Goal: Task Accomplishment & Management: Manage account settings

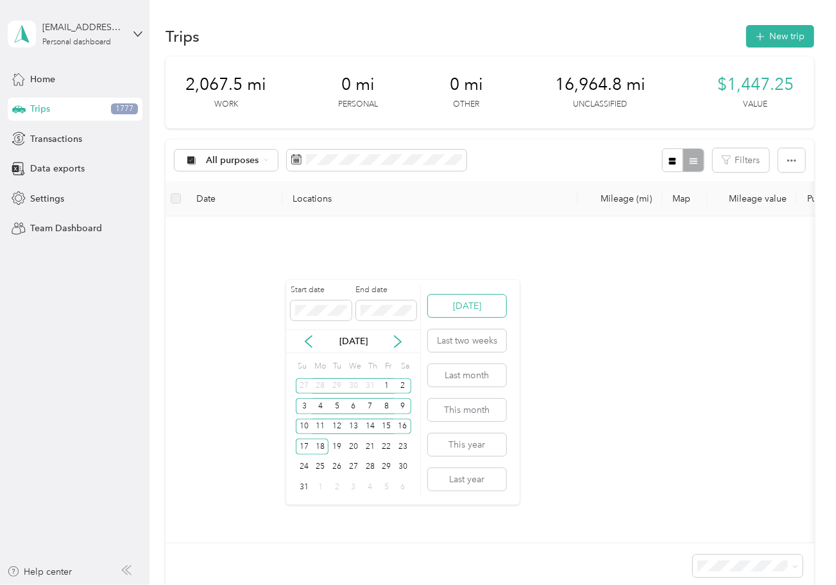
click at [458, 311] on button "Today" at bounding box center [467, 306] width 78 height 22
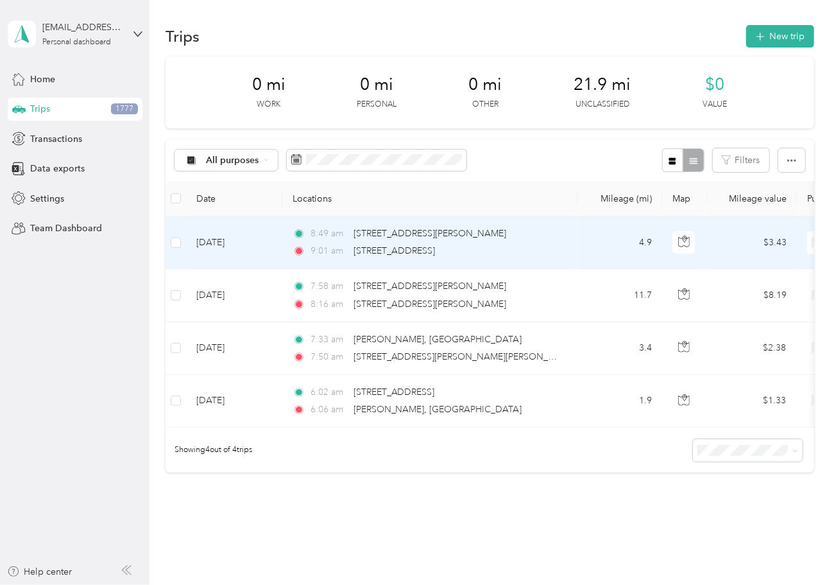
click at [546, 262] on td "8:49 am 1636 E 135th Ave, Hillcrest at Hunters Glen, Thornton, CO 9:01 am E 164…" at bounding box center [429, 242] width 295 height 53
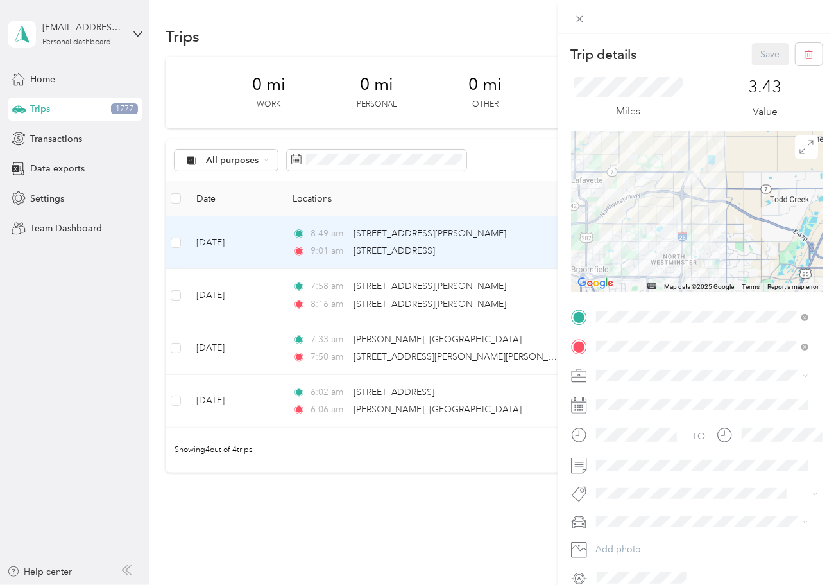
click at [509, 168] on div "Trip details Save This trip cannot be edited because it is either under review,…" at bounding box center [418, 292] width 836 height 585
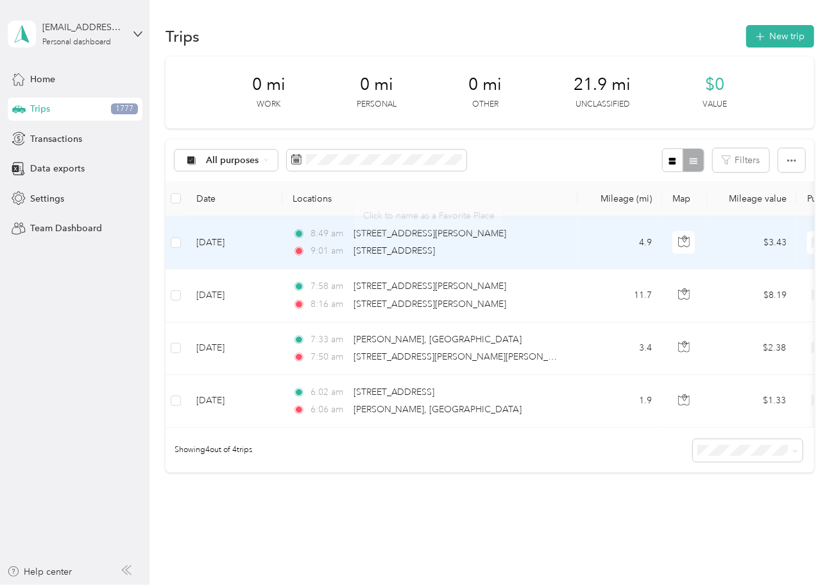
click at [547, 252] on div "9:01 am [STREET_ADDRESS][PERSON_NAME]" at bounding box center [428, 251] width 270 height 14
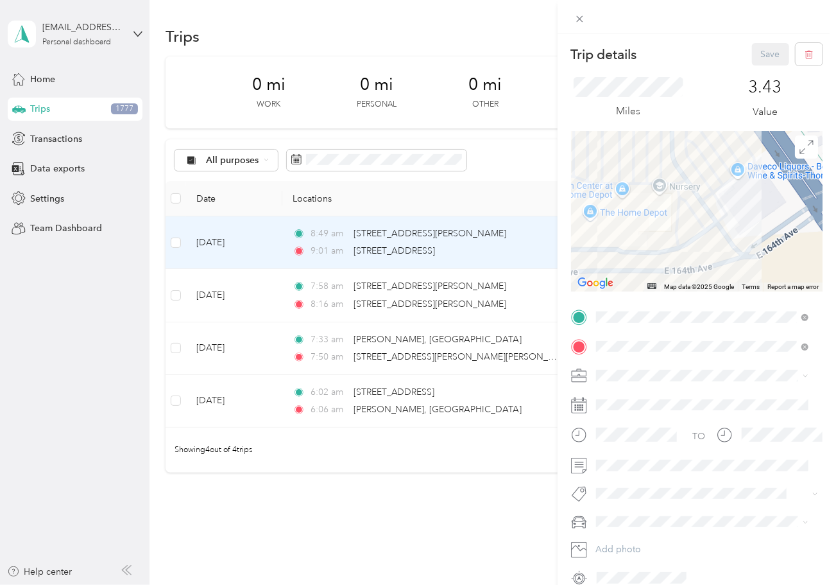
drag, startPoint x: 782, startPoint y: 243, endPoint x: 658, endPoint y: 225, distance: 125.2
click at [658, 225] on div at bounding box center [697, 211] width 252 height 160
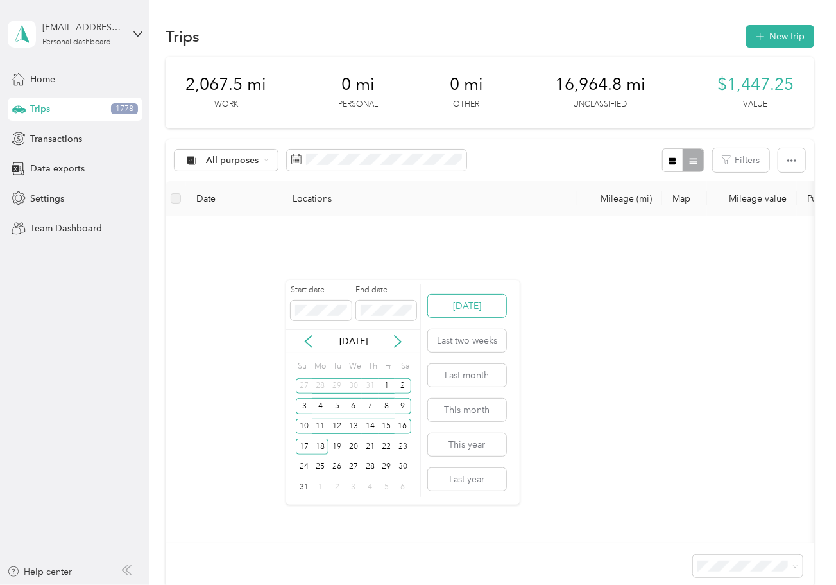
click at [441, 309] on button "Today" at bounding box center [467, 306] width 78 height 22
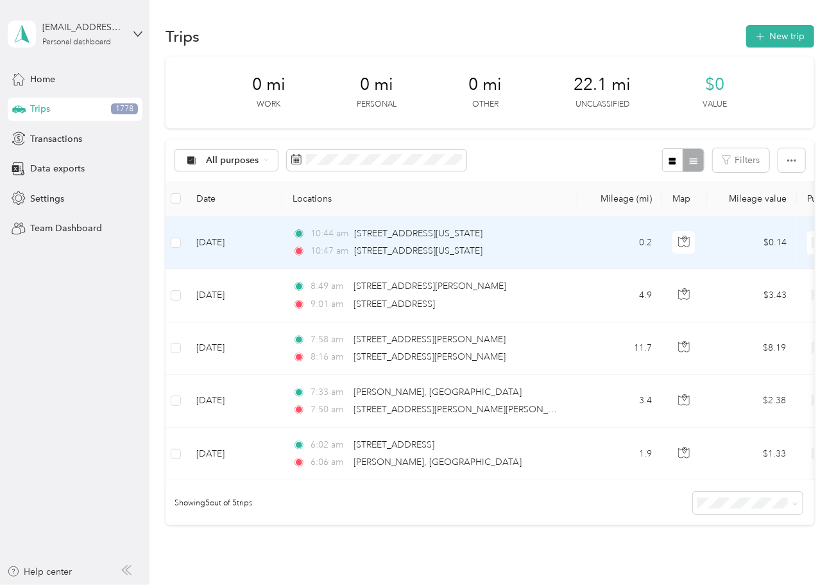
click at [560, 254] on div "10:47 am 16522 Washington St, Larkridge, Thornton, CO" at bounding box center [428, 251] width 270 height 14
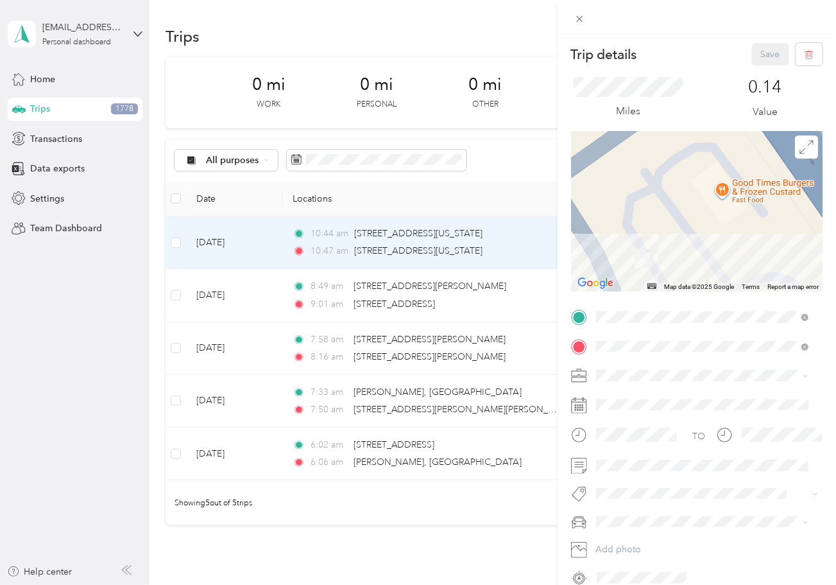
drag, startPoint x: 712, startPoint y: 162, endPoint x: 721, endPoint y: 255, distance: 93.5
click at [721, 255] on div at bounding box center [697, 211] width 252 height 160
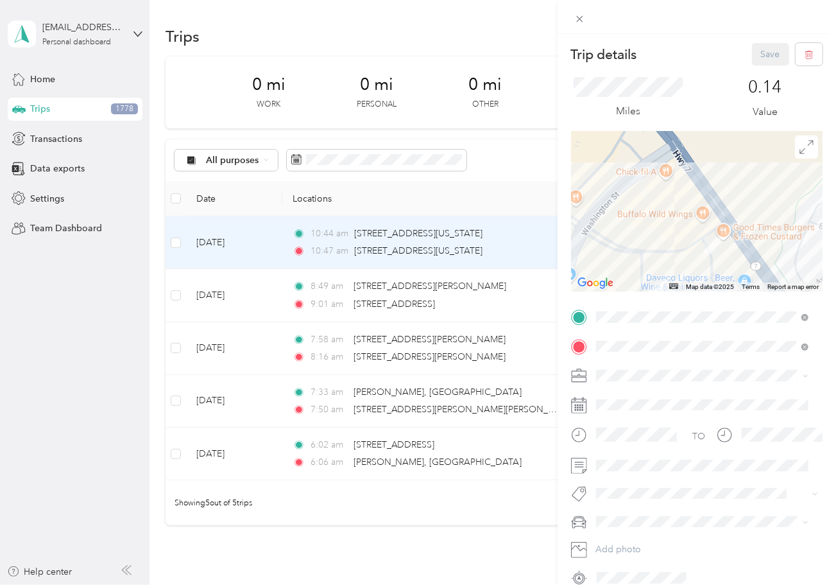
drag, startPoint x: 723, startPoint y: 273, endPoint x: 705, endPoint y: 158, distance: 116.3
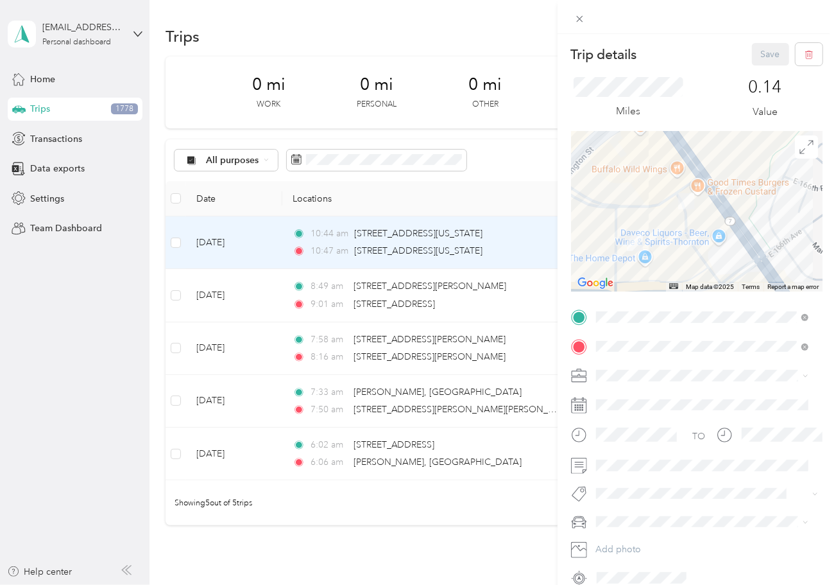
drag, startPoint x: 710, startPoint y: 179, endPoint x: 708, endPoint y: 98, distance: 80.9
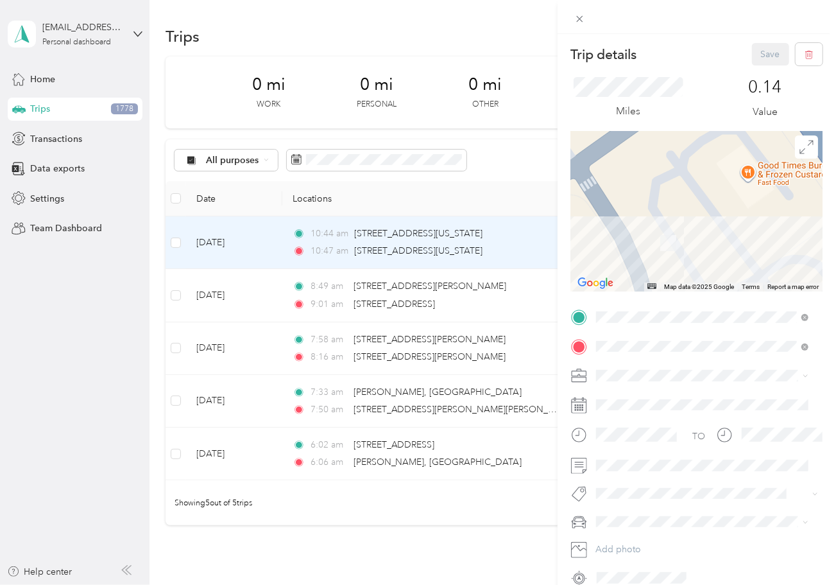
drag, startPoint x: 650, startPoint y: 155, endPoint x: 716, endPoint y: 272, distance: 134.8
click at [716, 272] on div at bounding box center [697, 211] width 252 height 160
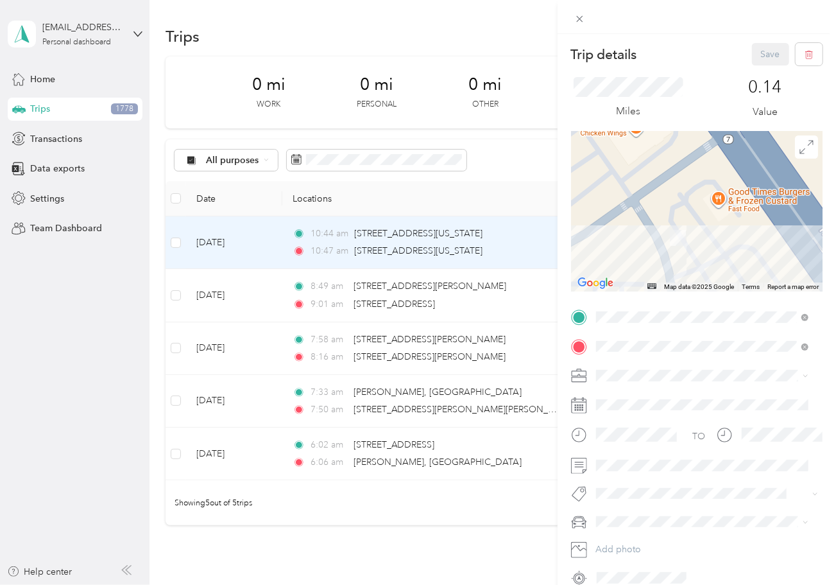
drag, startPoint x: 720, startPoint y: 254, endPoint x: 681, endPoint y: 199, distance: 67.7
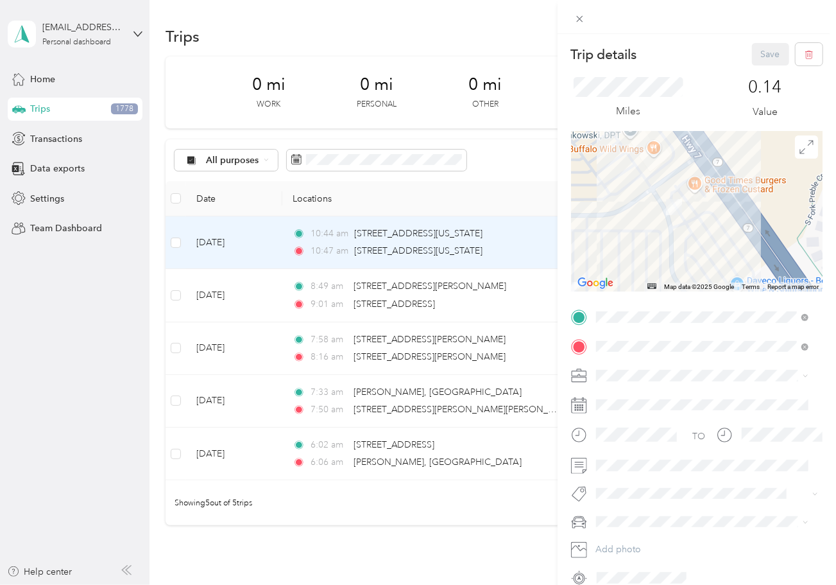
click at [517, 308] on div "Trip details Save This trip cannot be edited because it is either under review,…" at bounding box center [418, 292] width 836 height 585
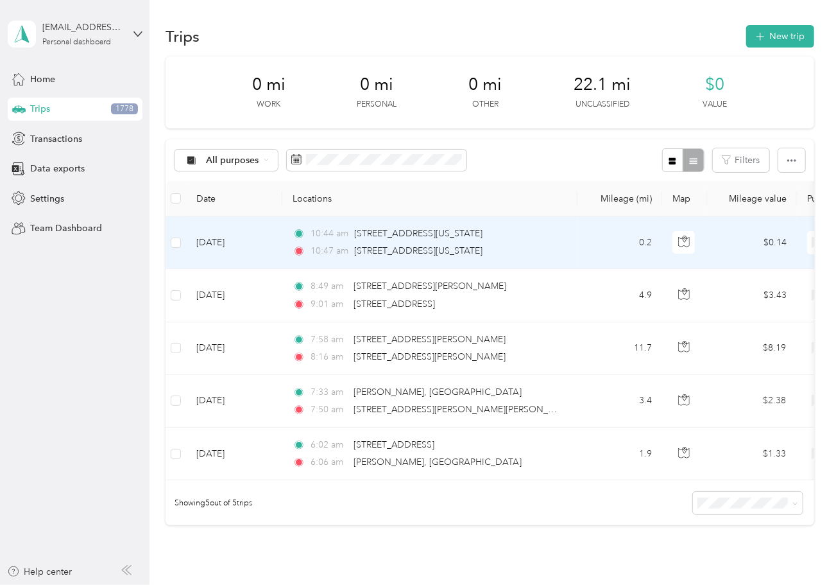
click at [556, 245] on div "10:47 am 16522 Washington St, Larkridge, Thornton, CO" at bounding box center [428, 251] width 270 height 14
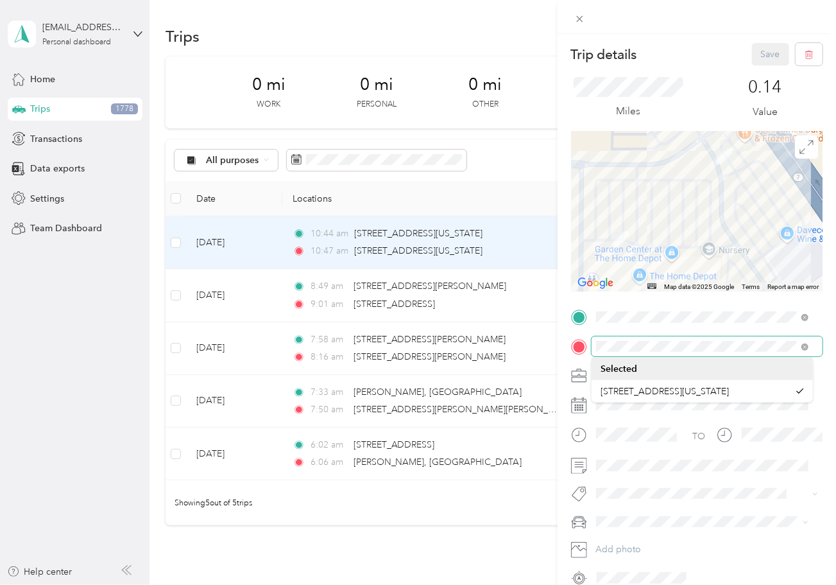
click at [595, 346] on span at bounding box center [707, 346] width 231 height 21
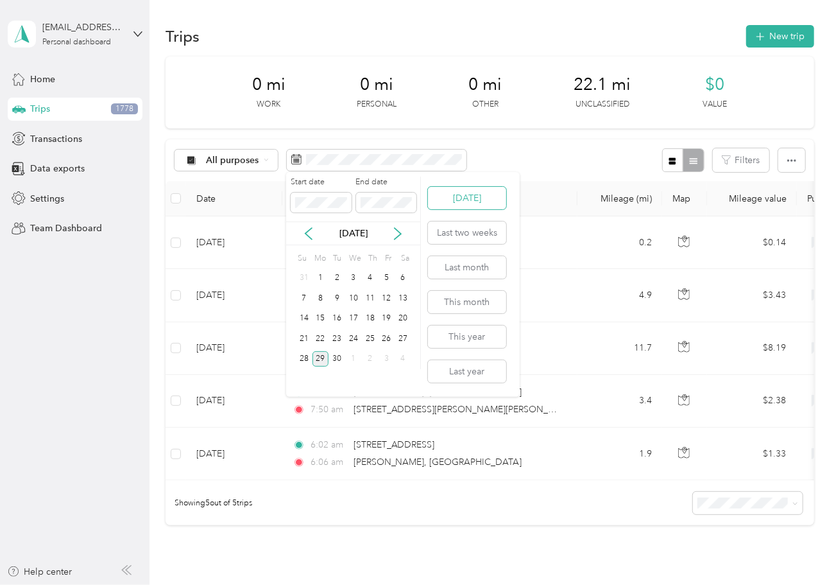
click at [468, 192] on button "Today" at bounding box center [467, 198] width 78 height 22
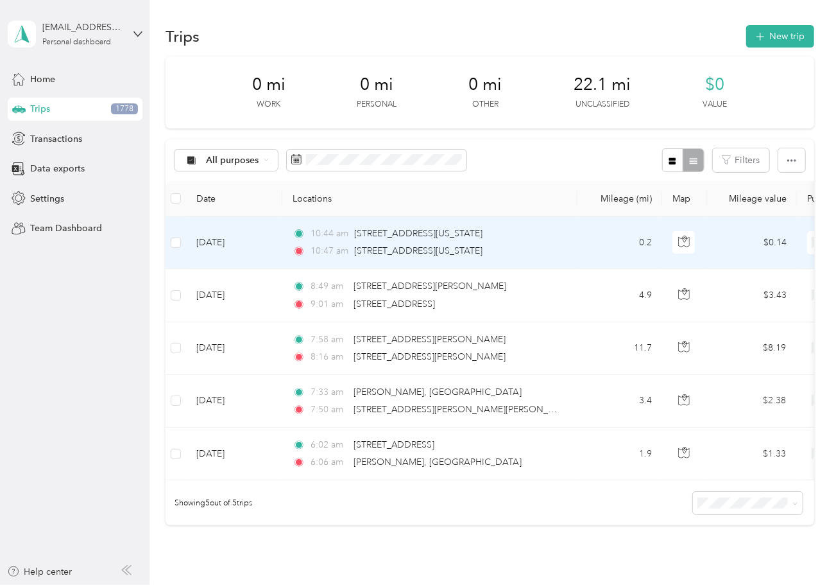
click at [561, 252] on div "10:47 am 16522 Washington St, Larkridge, Thornton, CO" at bounding box center [428, 251] width 270 height 14
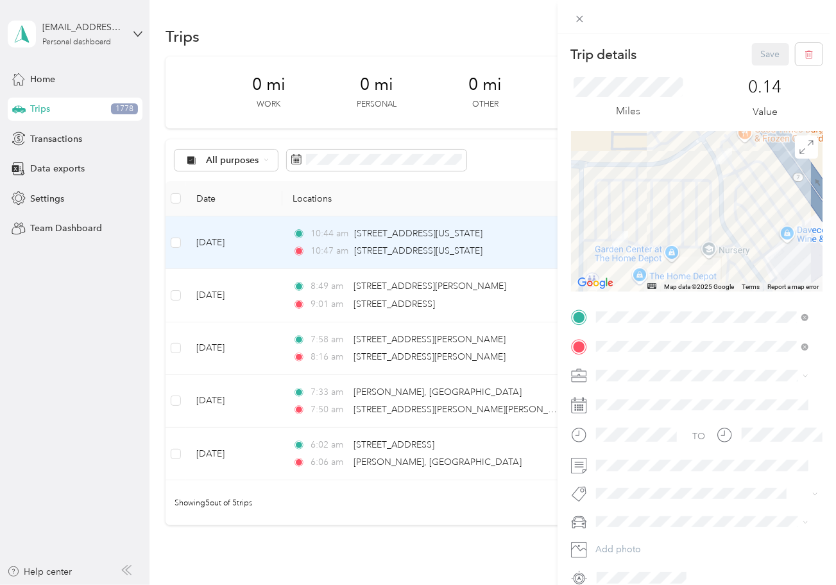
click at [529, 303] on div "Trip details Save This trip cannot be edited because it is either under review,…" at bounding box center [418, 292] width 836 height 585
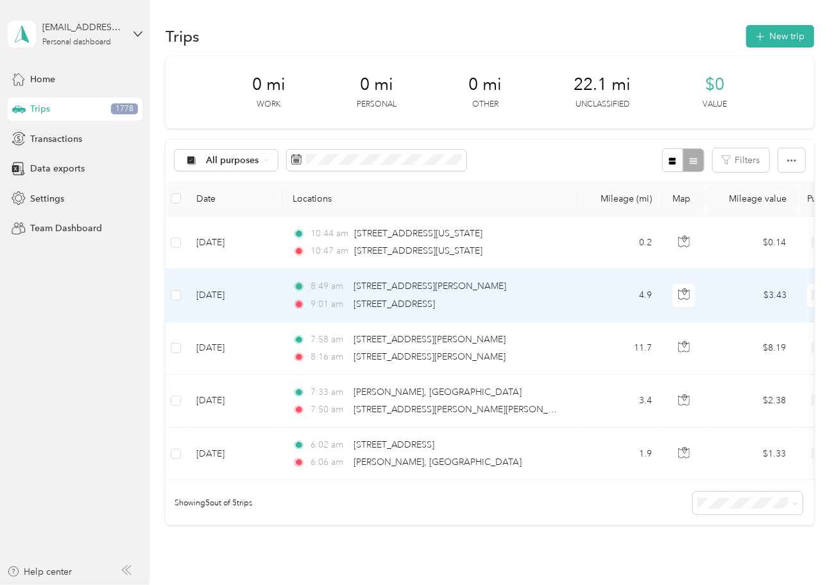
click at [529, 303] on div "9:01 am [STREET_ADDRESS][PERSON_NAME]" at bounding box center [428, 304] width 270 height 14
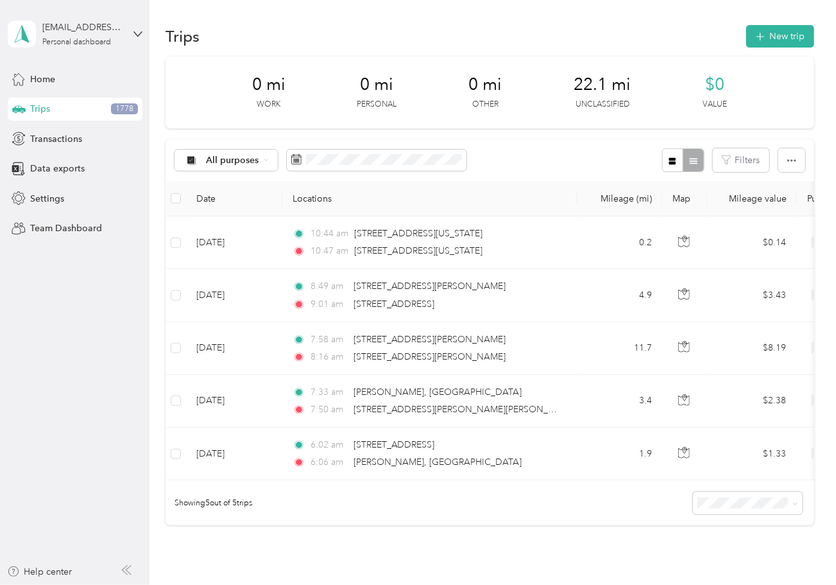
click at [80, 116] on div "Trips 1778" at bounding box center [75, 109] width 135 height 23
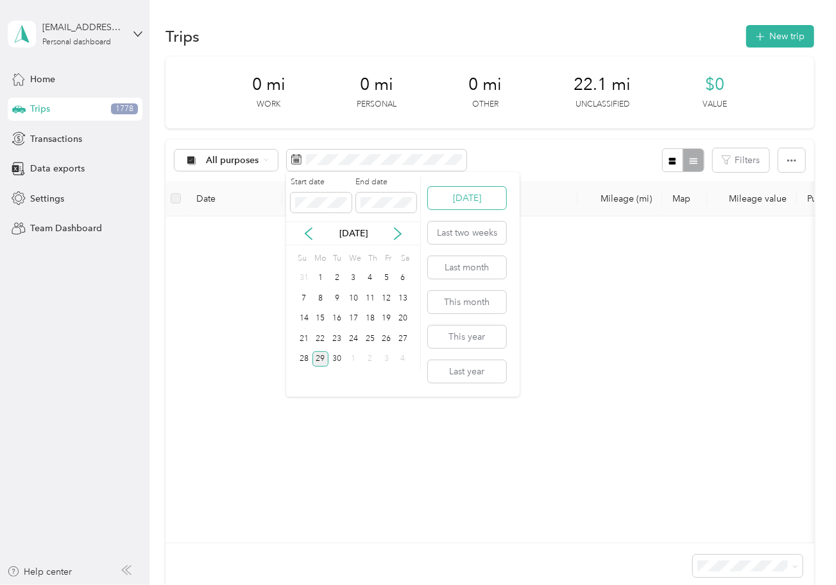
click at [454, 199] on button "Today" at bounding box center [467, 198] width 78 height 22
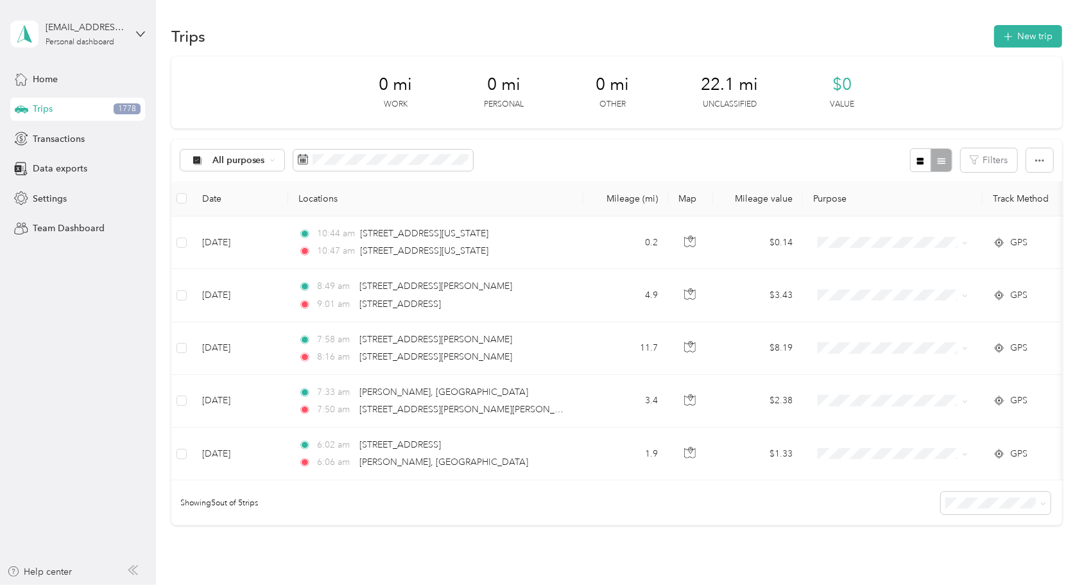
click at [66, 109] on div "Trips 1778" at bounding box center [77, 109] width 135 height 23
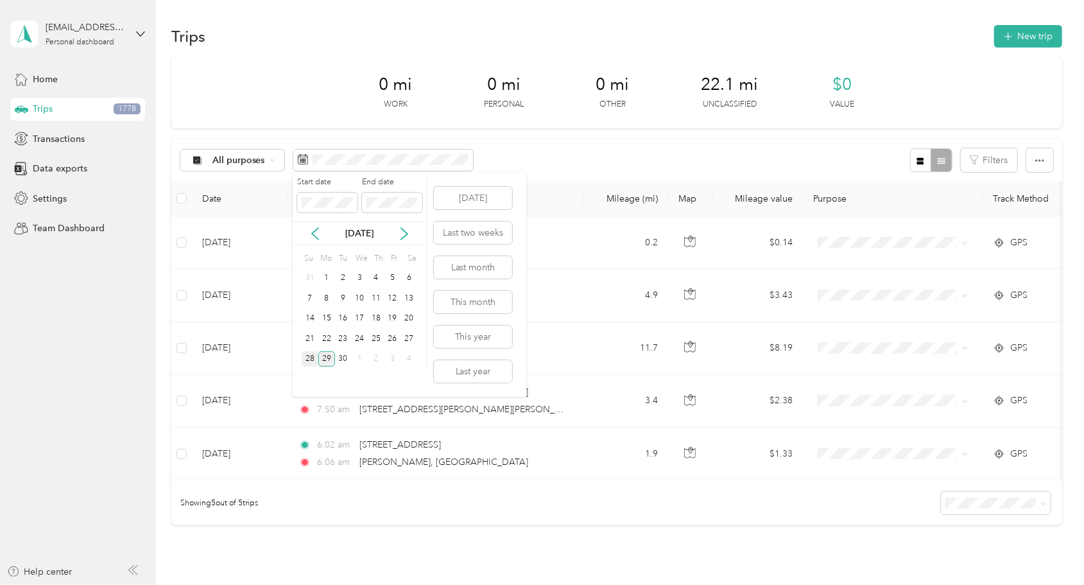
click at [308, 356] on div "28" at bounding box center [310, 359] width 17 height 16
click at [308, 359] on div "28" at bounding box center [310, 359] width 17 height 16
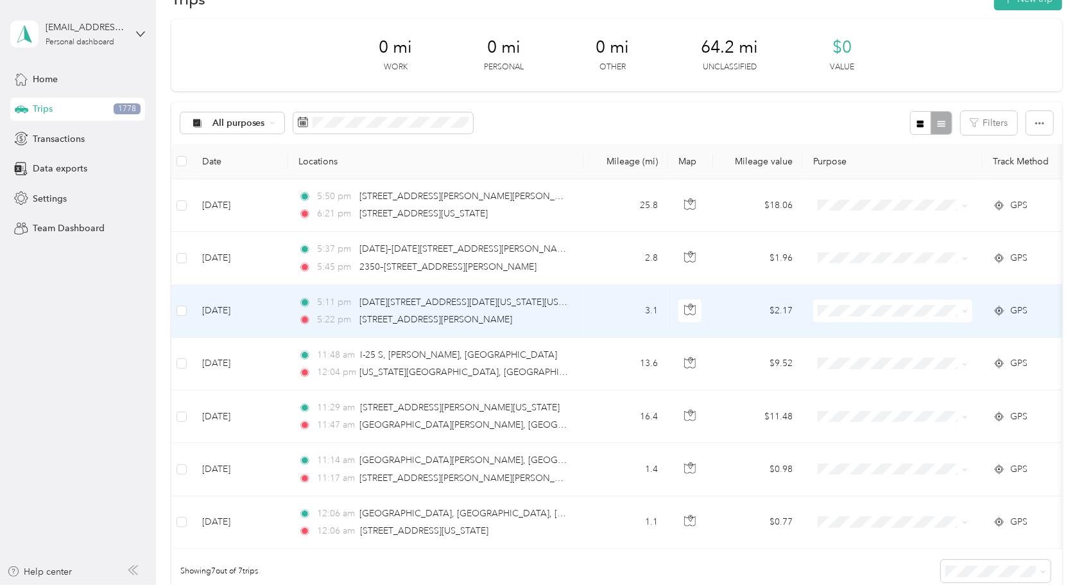
scroll to position [64, 0]
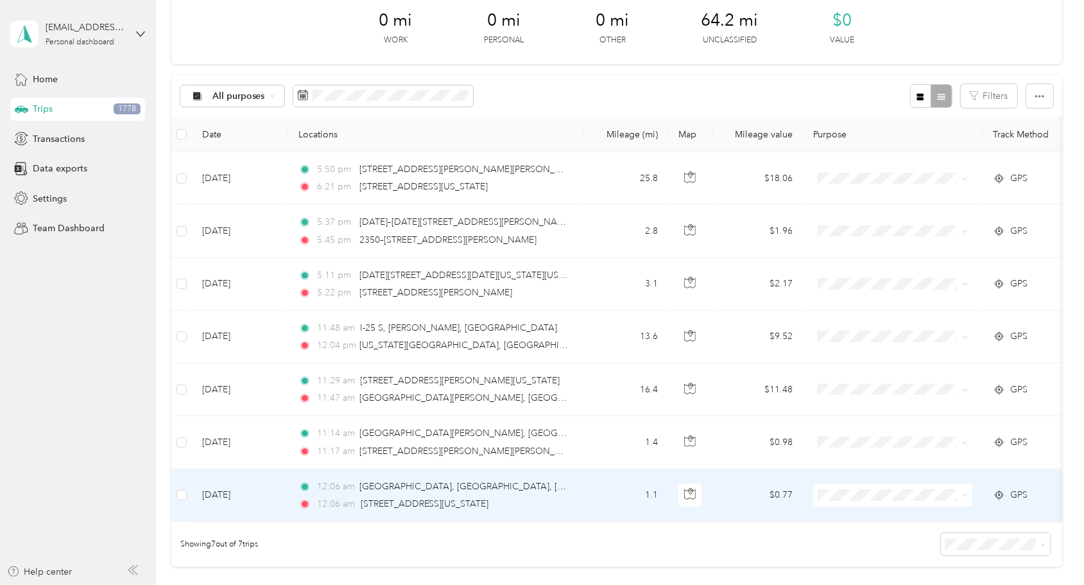
click at [594, 494] on td "1.1" at bounding box center [625, 495] width 85 height 53
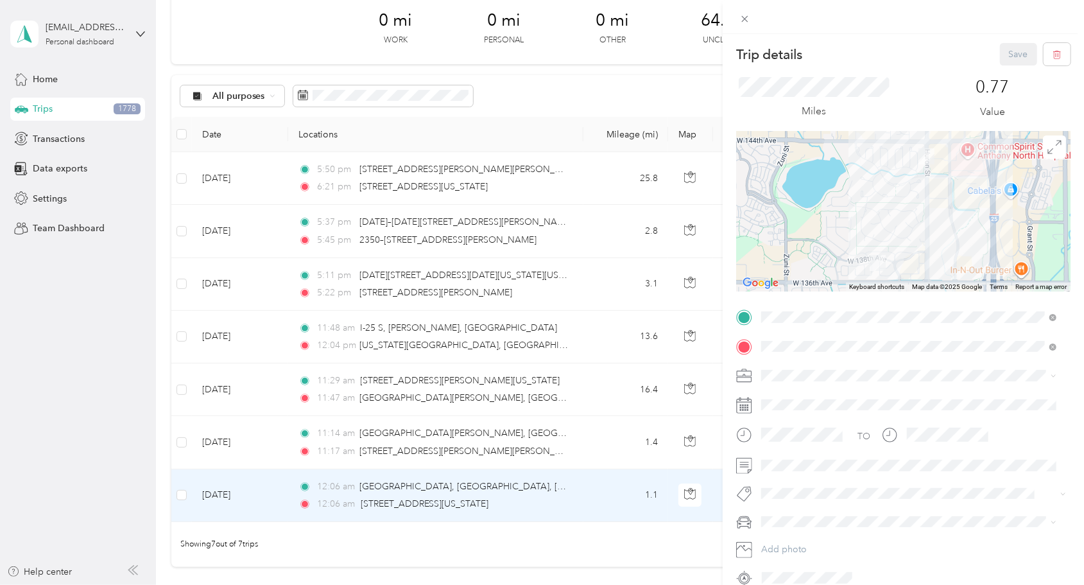
click at [552, 432] on div "Trip details Save This trip cannot be edited because it is either under review,…" at bounding box center [542, 292] width 1084 height 585
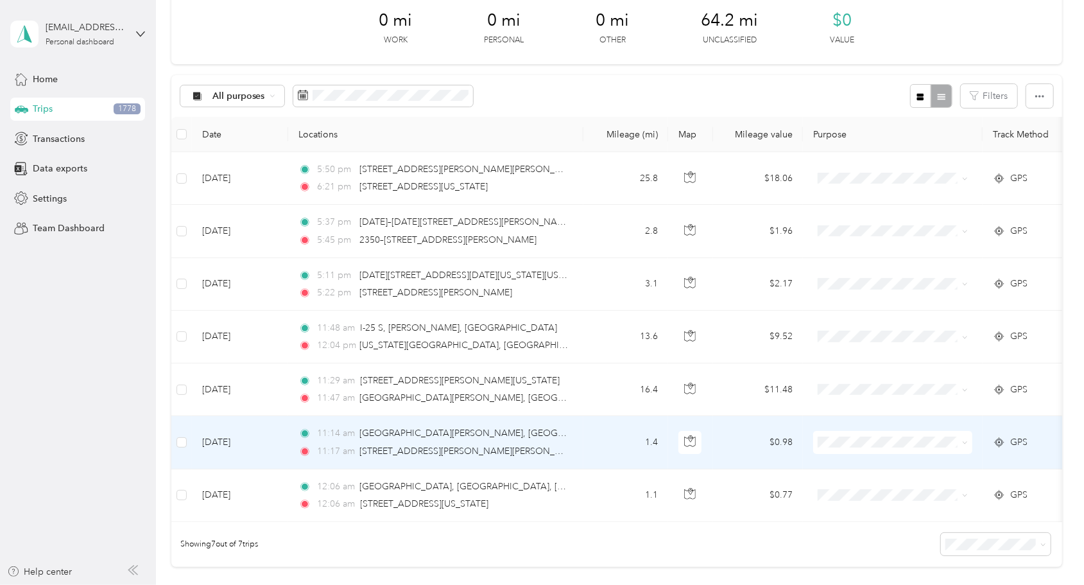
click at [548, 444] on div "11:17 am 107 Laura Way, Dacono, CO" at bounding box center [433, 451] width 270 height 14
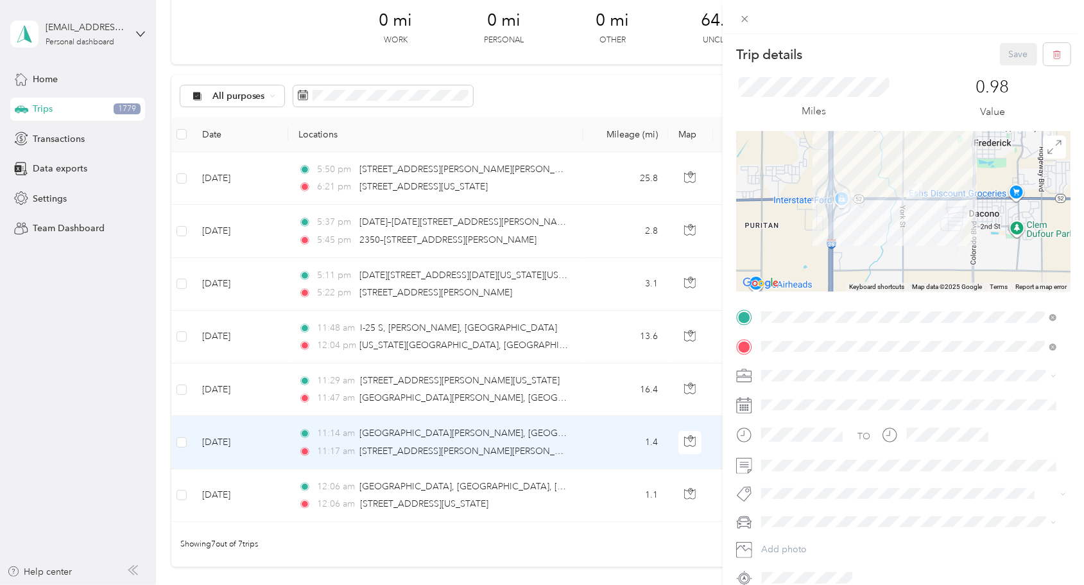
click at [581, 401] on div "Trip details Save This trip cannot be edited because it is either under review,…" at bounding box center [542, 292] width 1084 height 585
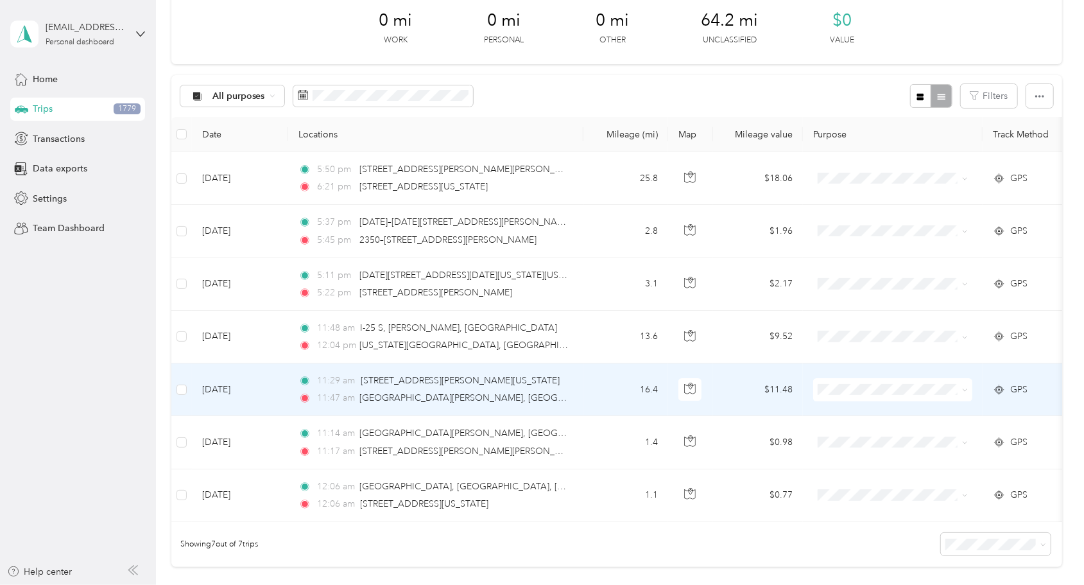
click at [585, 392] on td "16.4" at bounding box center [625, 389] width 85 height 53
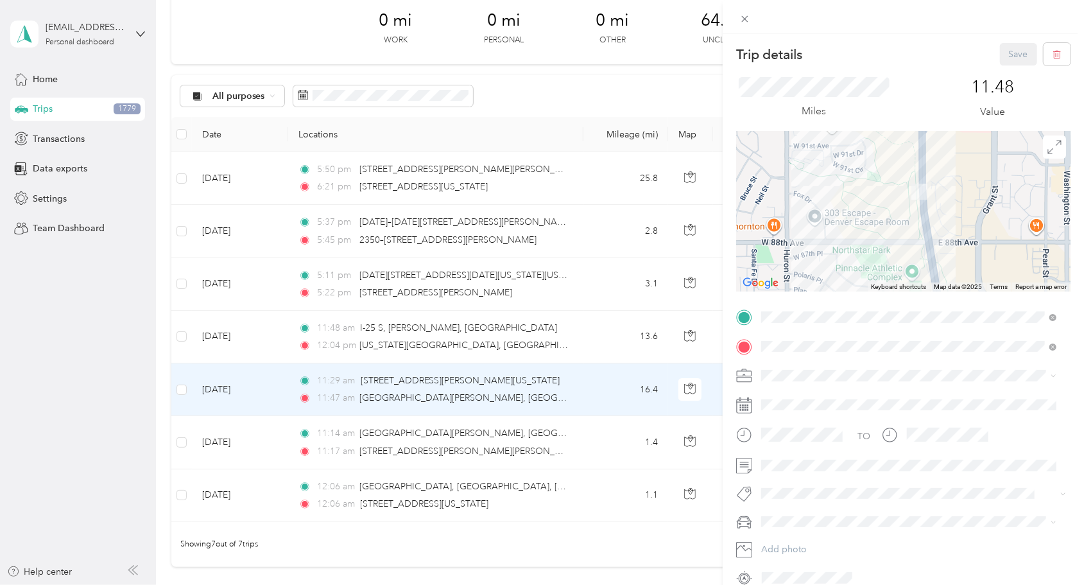
click at [546, 451] on div "Trip details Save This trip cannot be edited because it is either under review,…" at bounding box center [542, 292] width 1084 height 585
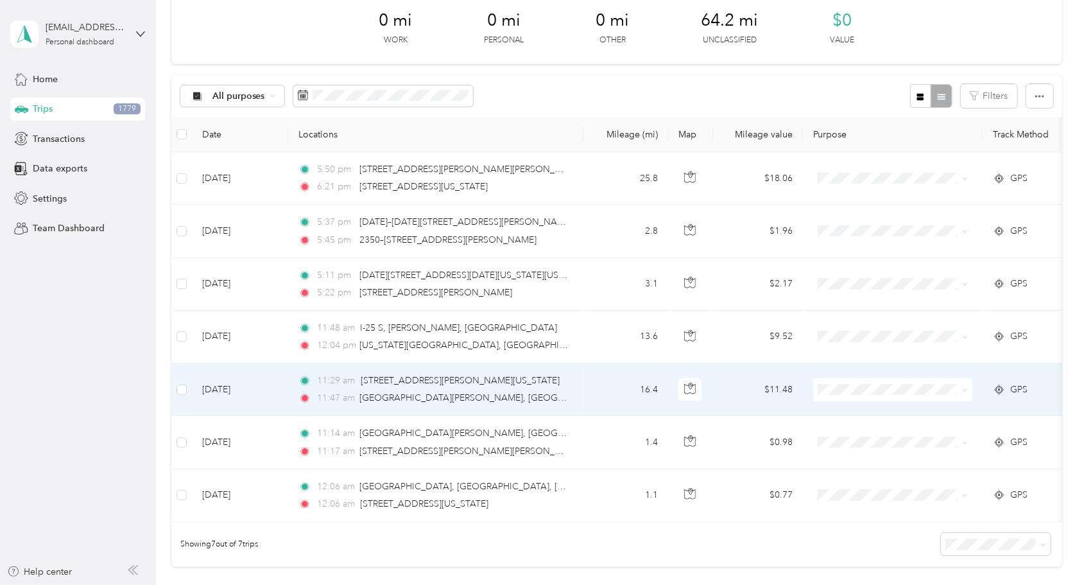
click at [530, 410] on td "11:29 am 107, Laura Court, Dacono, Weld County, Colorado, 80516, USA 11:47 am N…" at bounding box center [435, 389] width 295 height 53
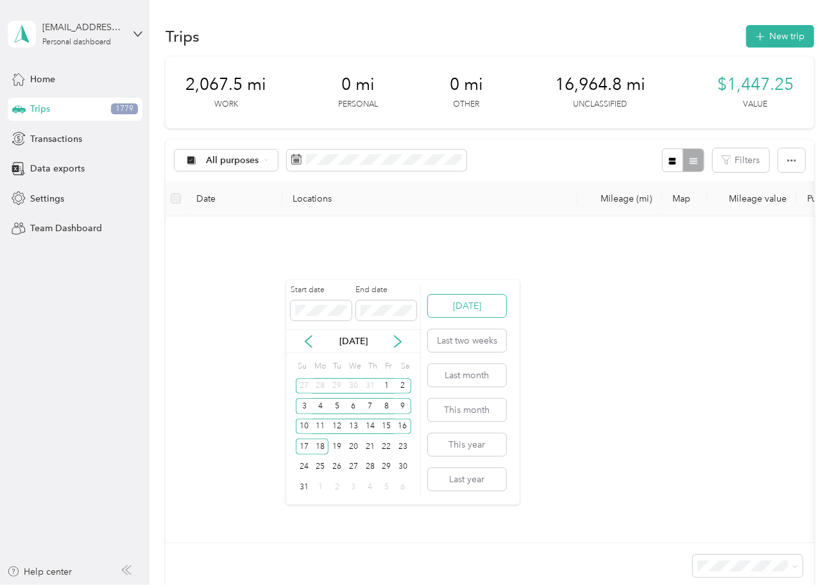
click at [461, 300] on button "[DATE]" at bounding box center [467, 306] width 78 height 22
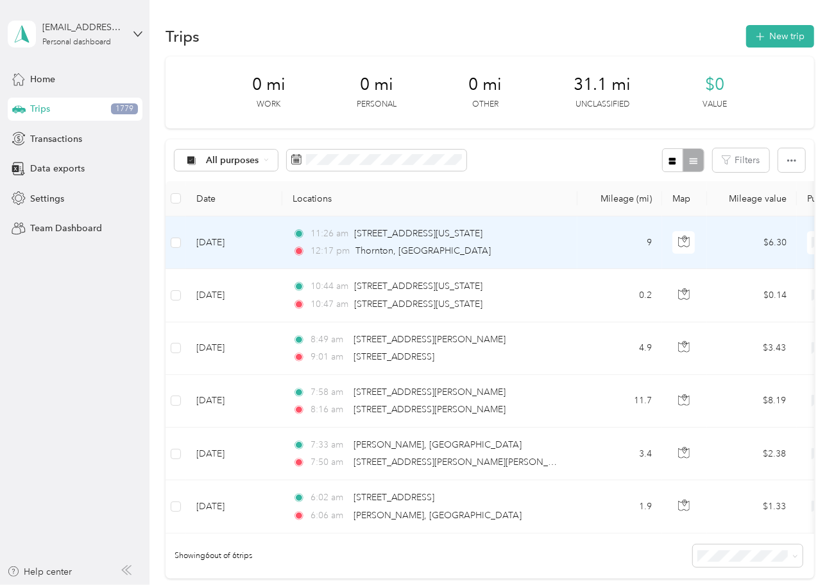
click at [587, 259] on td "9" at bounding box center [620, 242] width 85 height 53
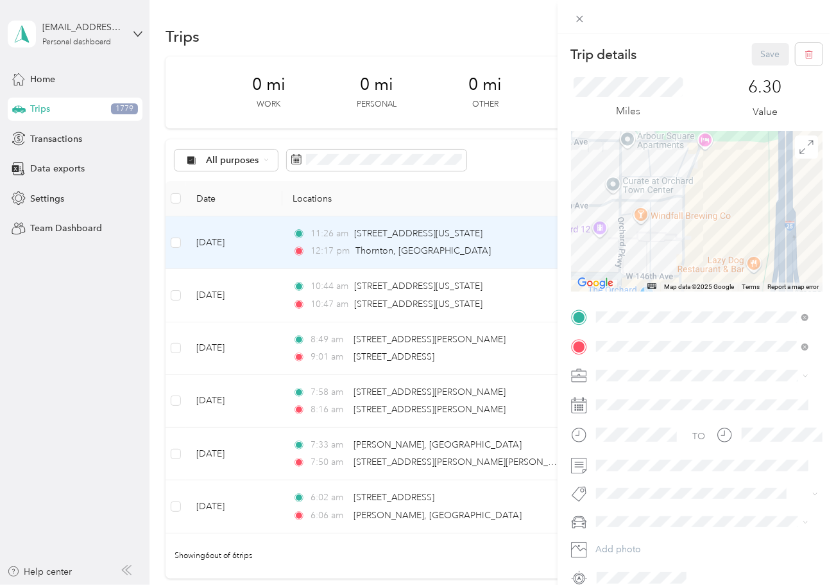
drag, startPoint x: 611, startPoint y: 207, endPoint x: 658, endPoint y: 262, distance: 72.8
click at [658, 262] on div at bounding box center [697, 211] width 252 height 160
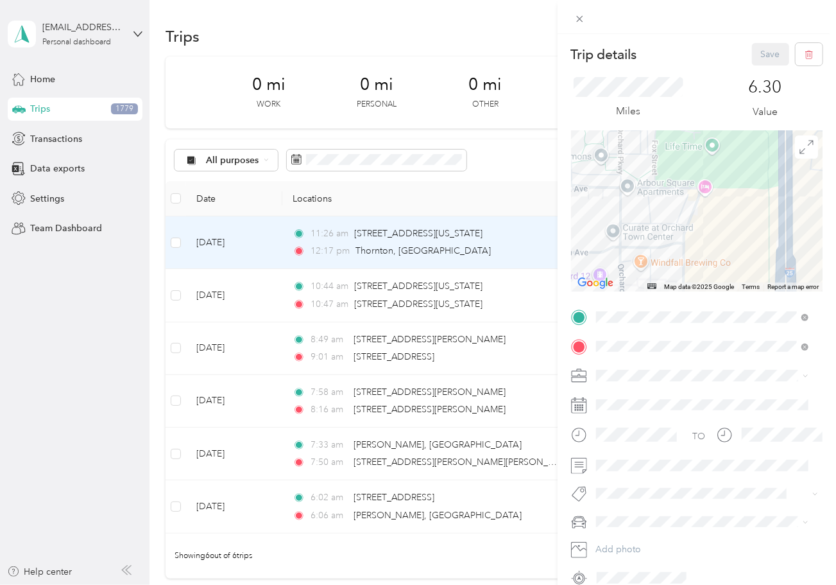
drag, startPoint x: 709, startPoint y: 185, endPoint x: 709, endPoint y: 234, distance: 48.8
click at [709, 234] on div at bounding box center [697, 211] width 252 height 160
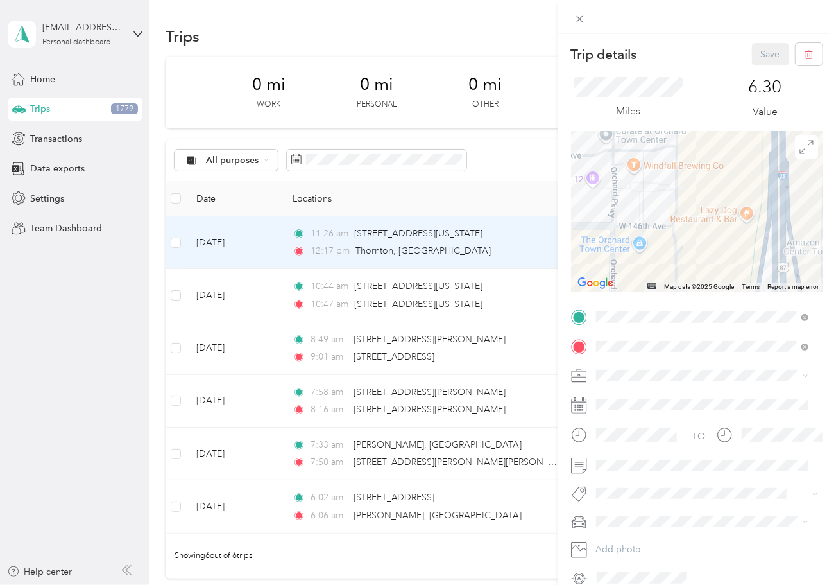
drag, startPoint x: 700, startPoint y: 236, endPoint x: 693, endPoint y: 153, distance: 82.4
click at [693, 153] on div at bounding box center [697, 211] width 252 height 160
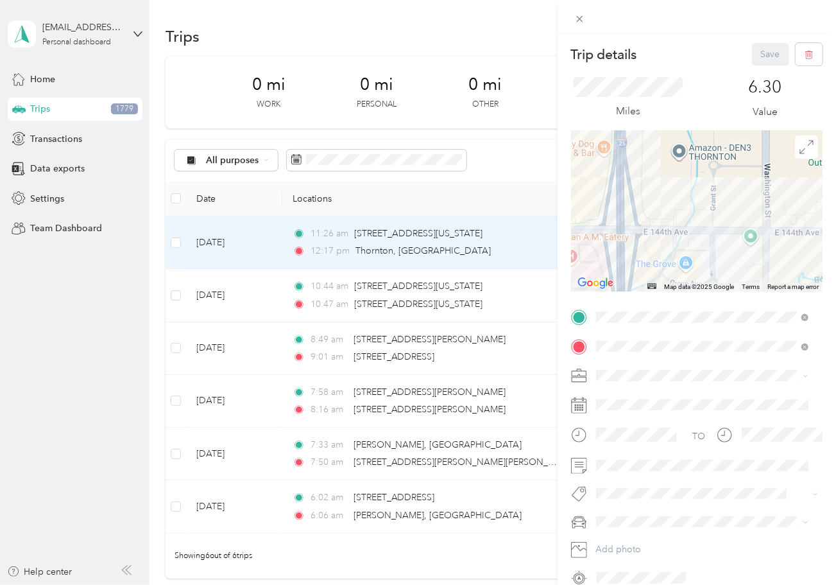
drag, startPoint x: 676, startPoint y: 212, endPoint x: 636, endPoint y: 204, distance: 40.7
click at [644, 206] on div at bounding box center [697, 211] width 252 height 160
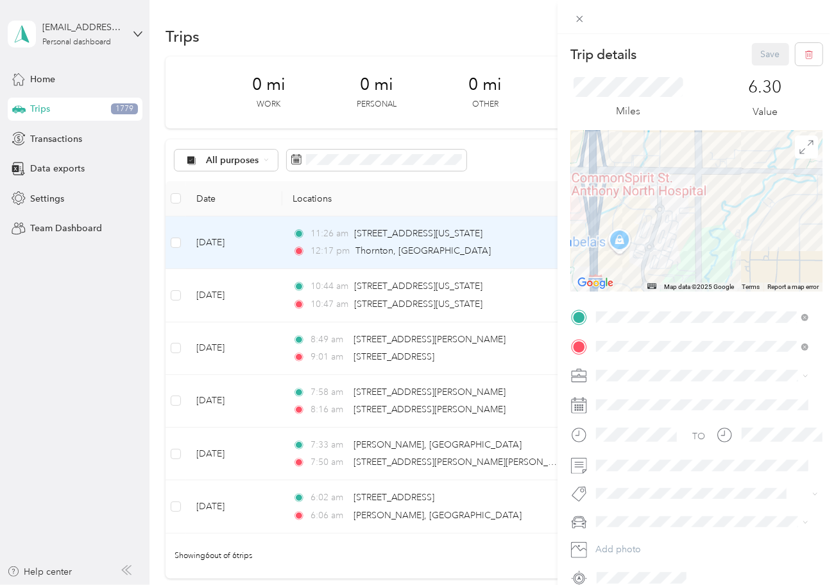
drag, startPoint x: 683, startPoint y: 266, endPoint x: 691, endPoint y: 199, distance: 67.8
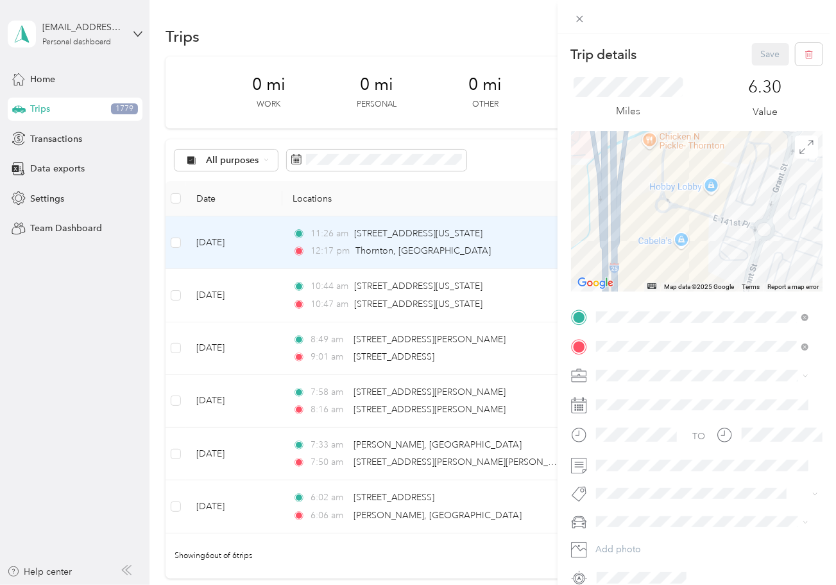
drag, startPoint x: 665, startPoint y: 217, endPoint x: 794, endPoint y: 234, distance: 130.1
click at [794, 234] on div at bounding box center [697, 211] width 252 height 160
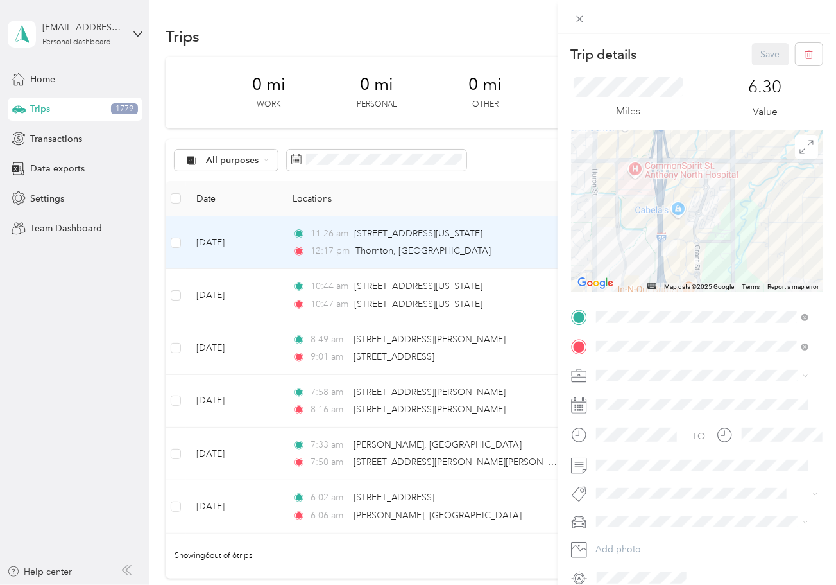
drag, startPoint x: 792, startPoint y: 234, endPoint x: 694, endPoint y: 213, distance: 99.7
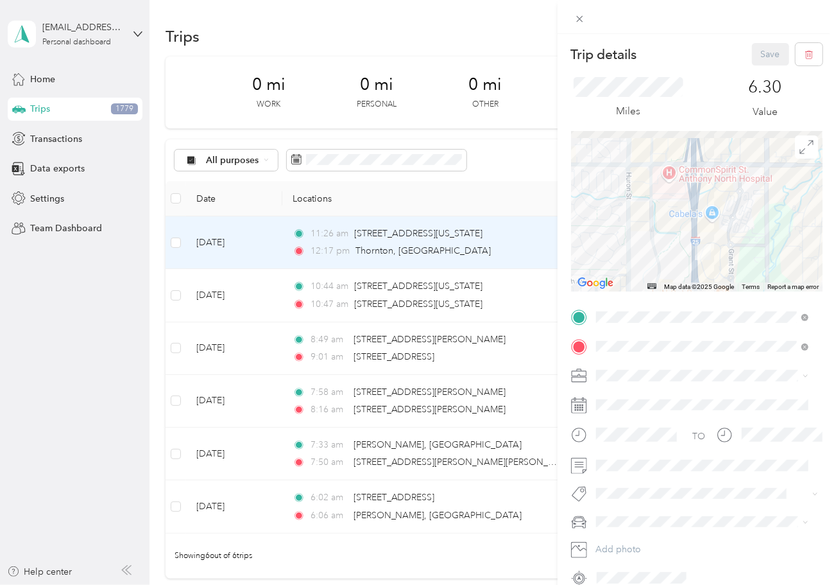
drag, startPoint x: 754, startPoint y: 169, endPoint x: 744, endPoint y: 225, distance: 56.0
click at [744, 225] on div at bounding box center [697, 211] width 252 height 160
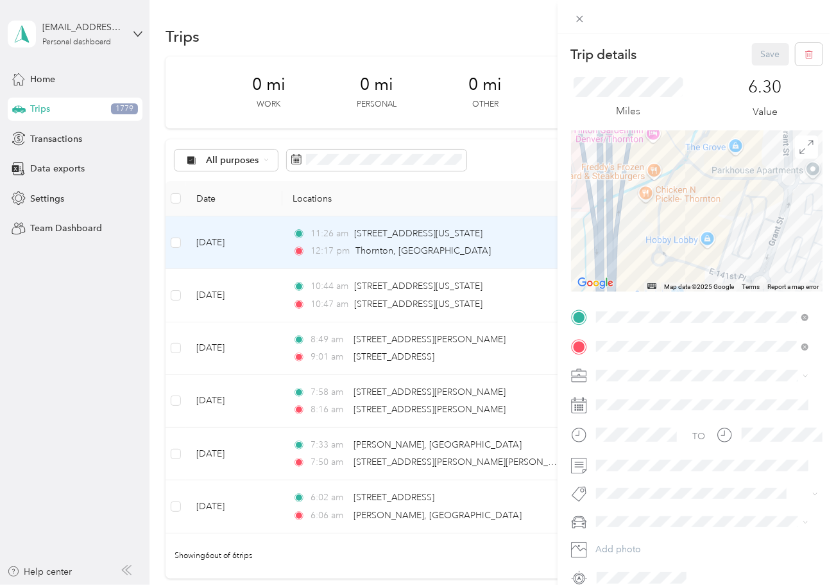
drag, startPoint x: 742, startPoint y: 209, endPoint x: 689, endPoint y: 263, distance: 75.3
click at [689, 262] on div at bounding box center [697, 211] width 252 height 160
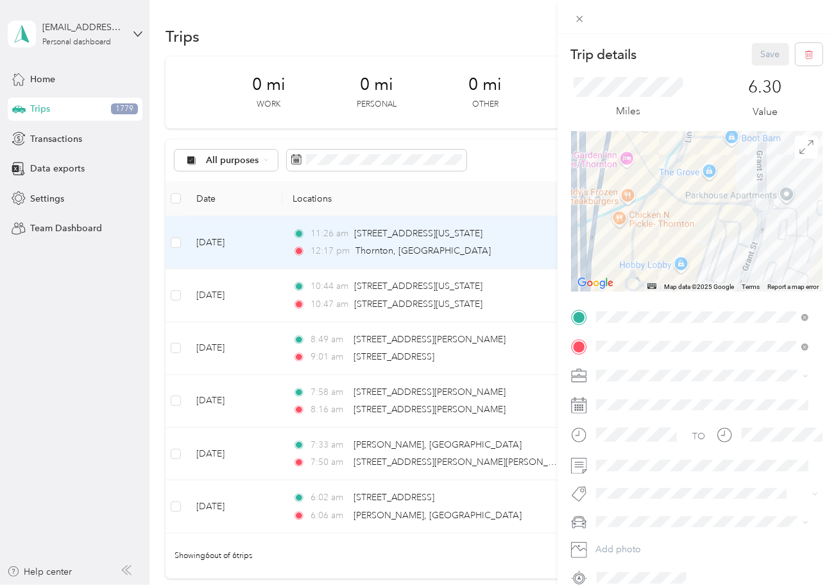
drag, startPoint x: 741, startPoint y: 207, endPoint x: 723, endPoint y: 230, distance: 28.4
click at [723, 230] on div at bounding box center [697, 211] width 252 height 160
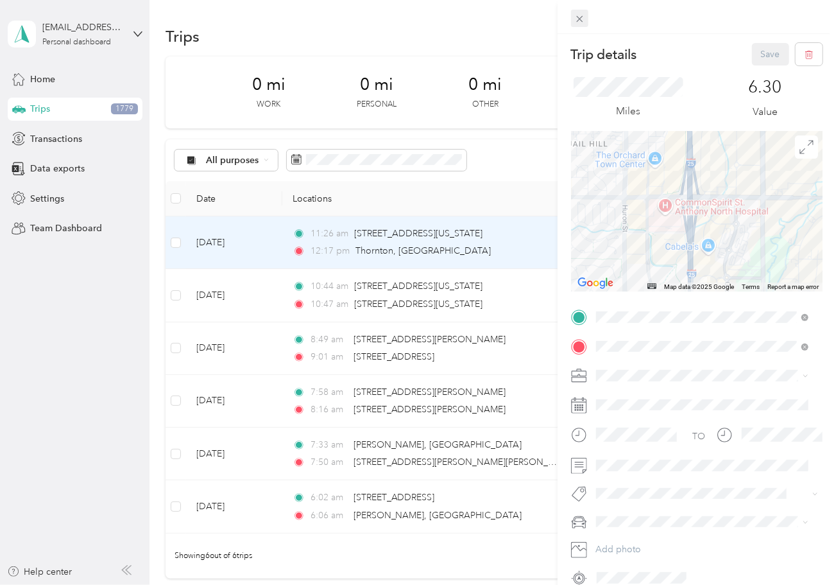
click at [581, 24] on span at bounding box center [580, 19] width 18 height 18
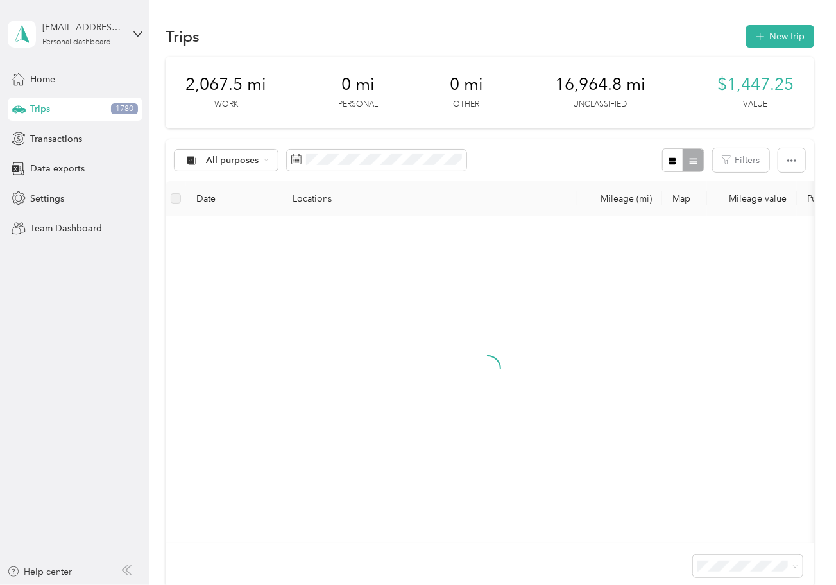
click at [35, 113] on span "Trips" at bounding box center [40, 108] width 20 height 13
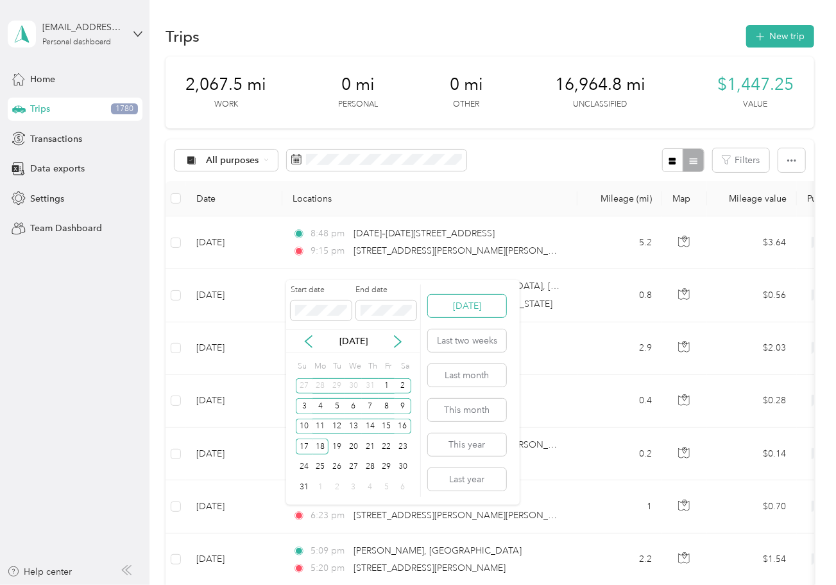
click at [466, 299] on button "[DATE]" at bounding box center [467, 306] width 78 height 22
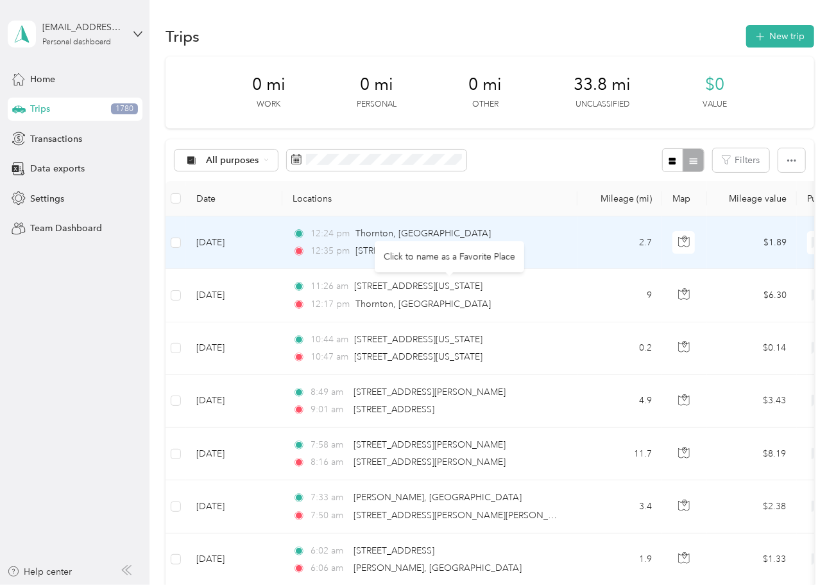
click at [487, 241] on div "Click to name as a Favorite Place" at bounding box center [450, 256] width 150 height 31
click at [562, 240] on td "12:24 pm Thornton, CO 12:35 pm 397 W 148th Ave, Westminster, CO" at bounding box center [429, 242] width 295 height 53
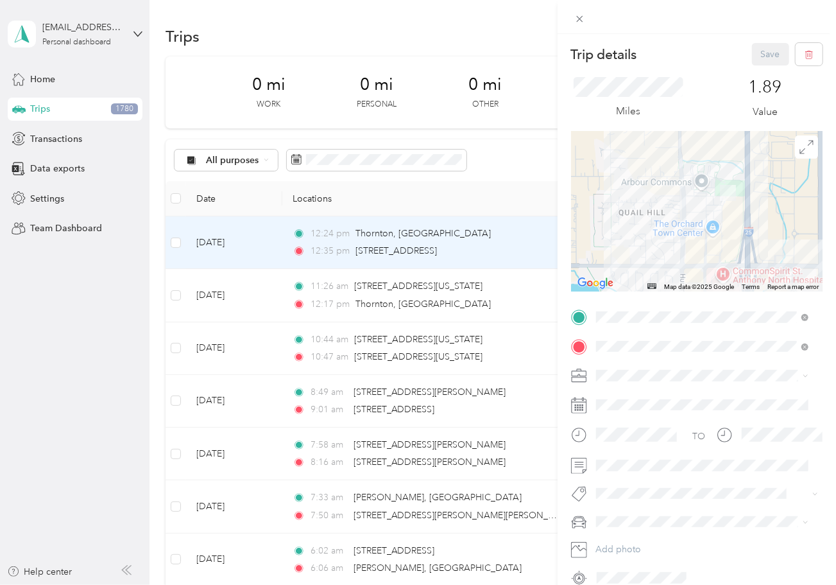
drag, startPoint x: 778, startPoint y: 245, endPoint x: 720, endPoint y: 151, distance: 110.6
click at [720, 151] on div at bounding box center [697, 211] width 252 height 160
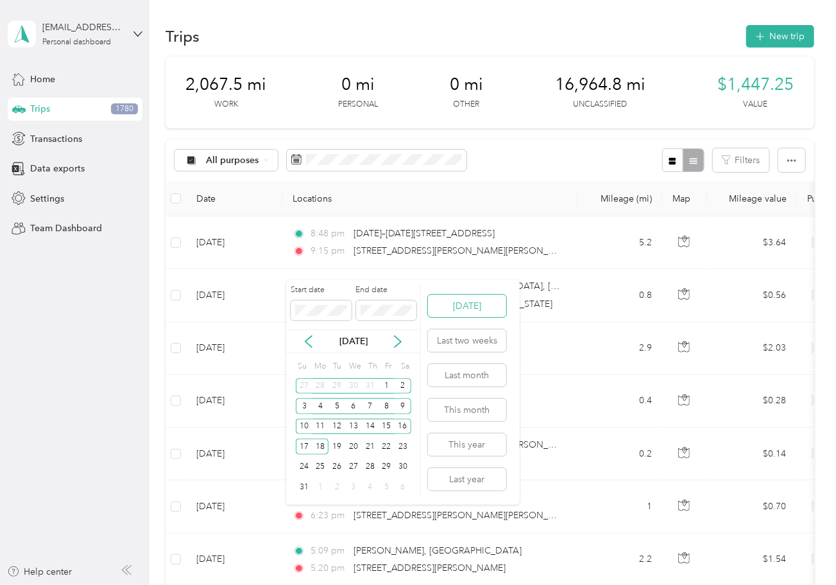
click at [472, 313] on button "[DATE]" at bounding box center [467, 306] width 78 height 22
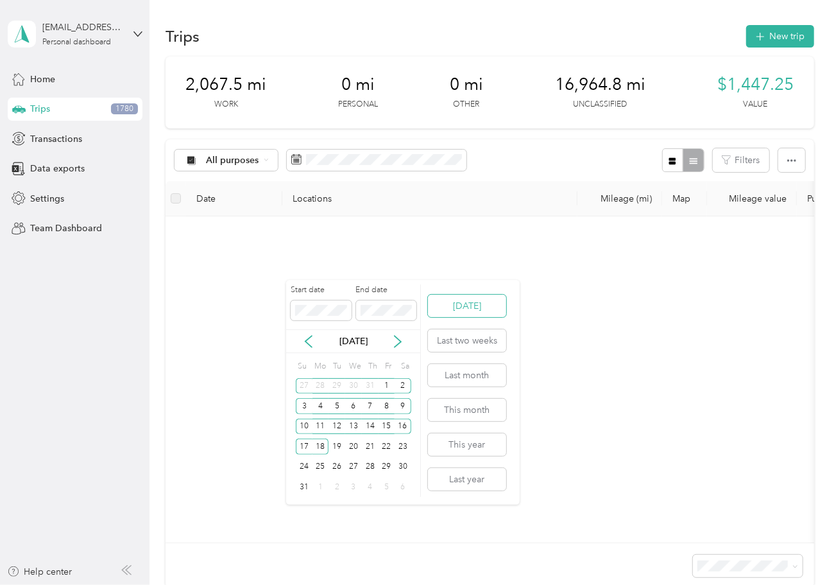
click at [474, 301] on button "[DATE]" at bounding box center [467, 306] width 78 height 22
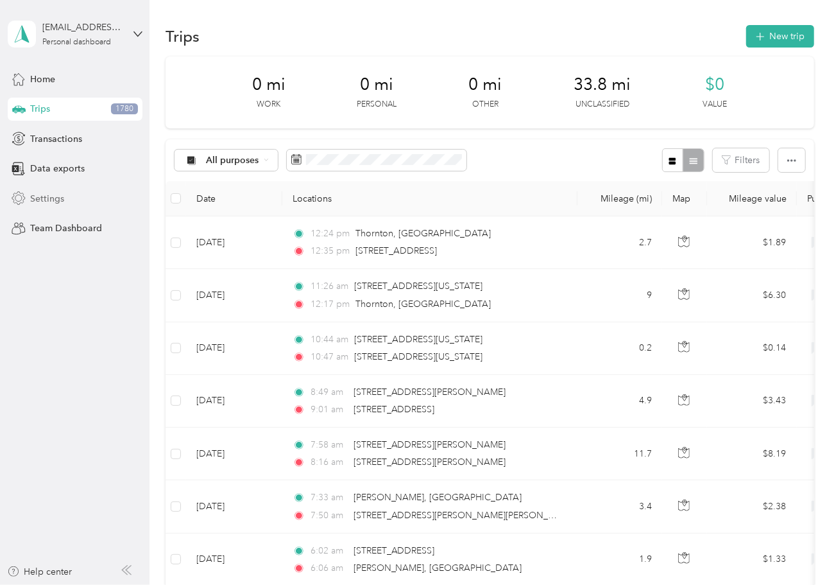
click at [86, 196] on div "Settings" at bounding box center [75, 198] width 135 height 23
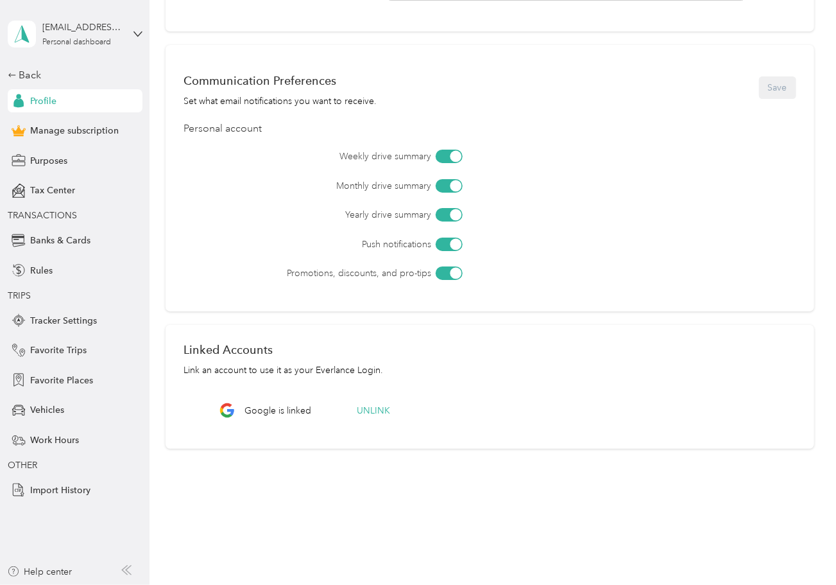
scroll to position [342, 0]
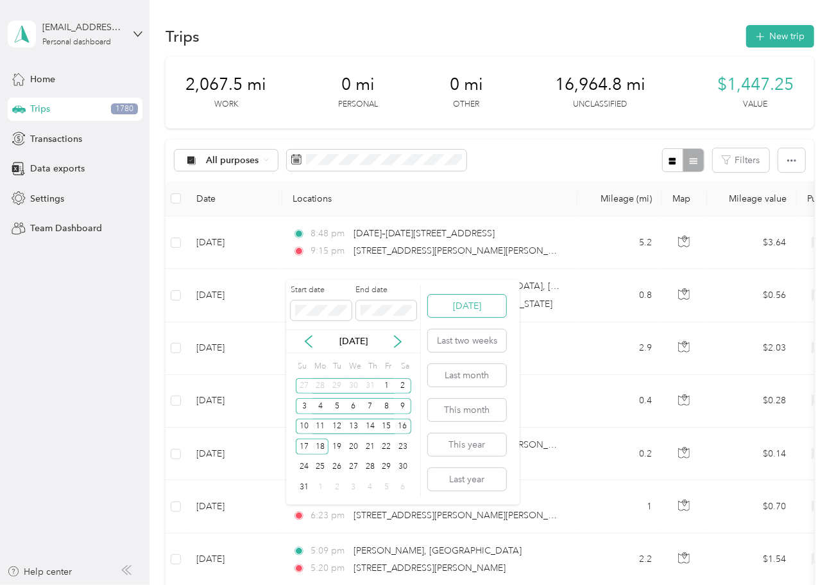
click at [462, 302] on button "[DATE]" at bounding box center [467, 306] width 78 height 22
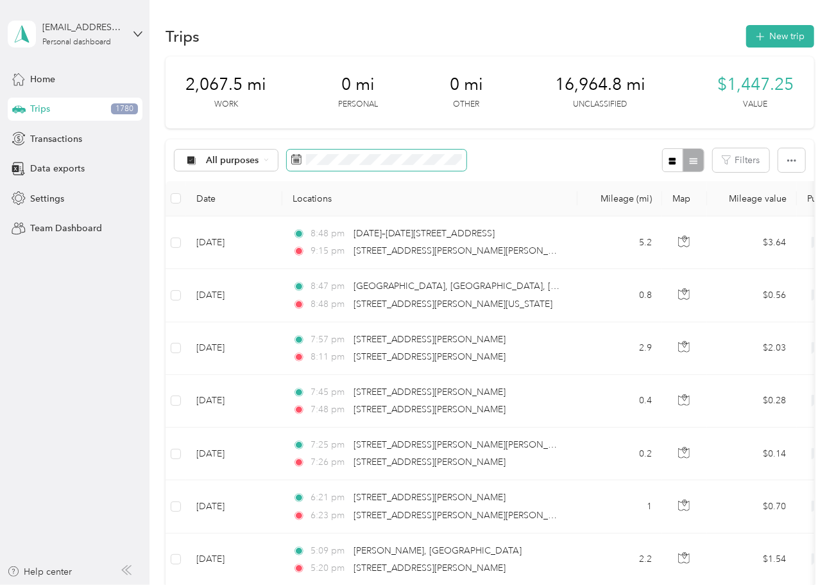
click at [462, 171] on span at bounding box center [377, 161] width 180 height 22
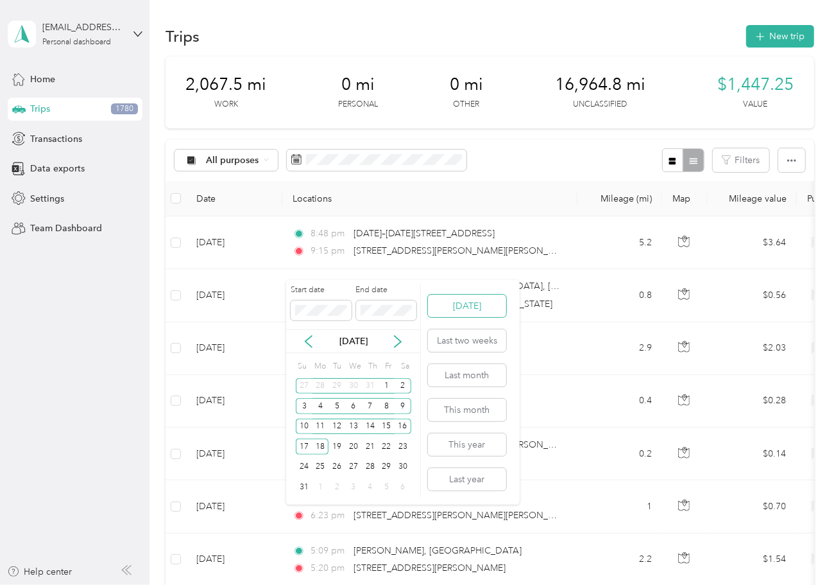
click at [479, 298] on button "[DATE]" at bounding box center [467, 306] width 78 height 22
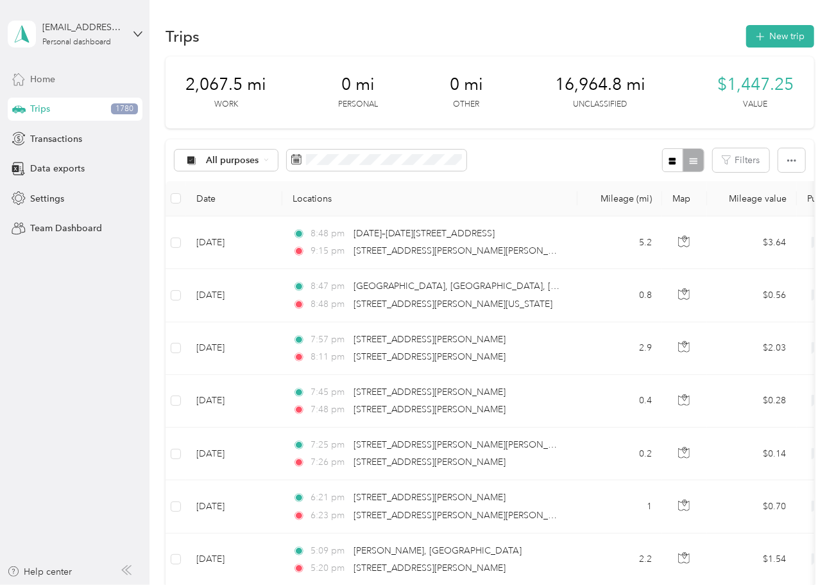
click at [42, 85] on span "Home" at bounding box center [42, 79] width 25 height 13
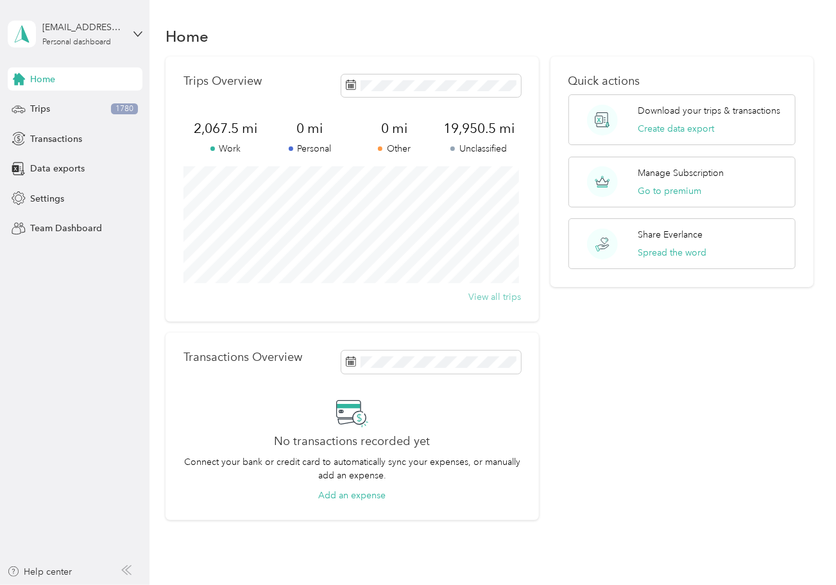
click at [287, 299] on button "View all trips" at bounding box center [495, 296] width 53 height 13
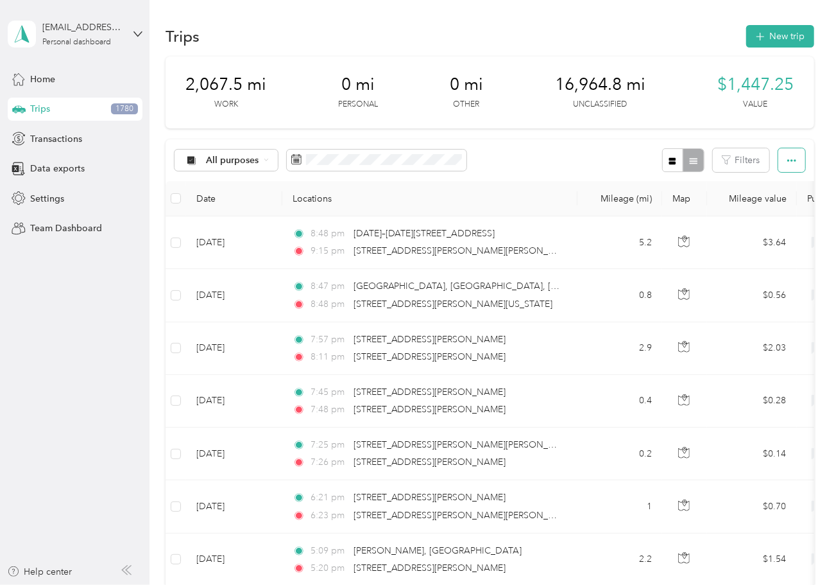
click at [287, 165] on icon "button" at bounding box center [791, 160] width 9 height 9
click at [287, 290] on span "Select all" at bounding box center [774, 291] width 35 height 11
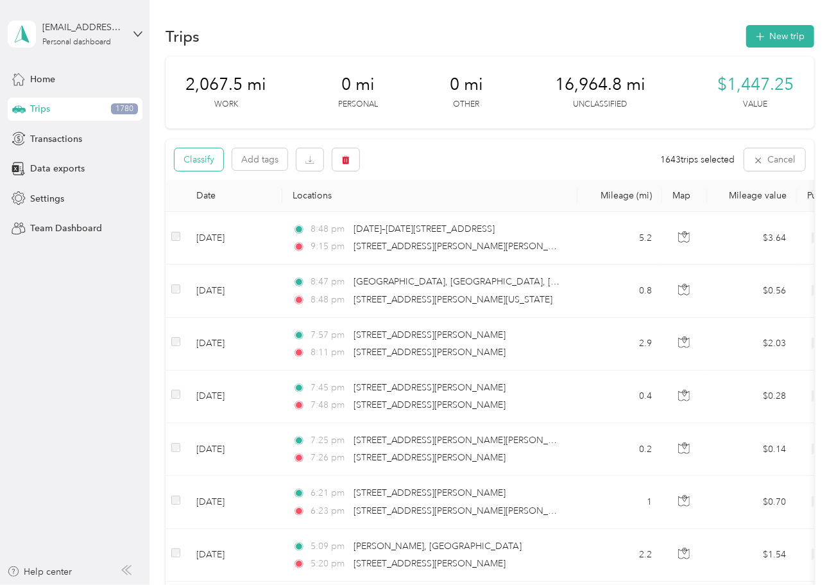
click at [189, 171] on button "Classify" at bounding box center [199, 159] width 49 height 22
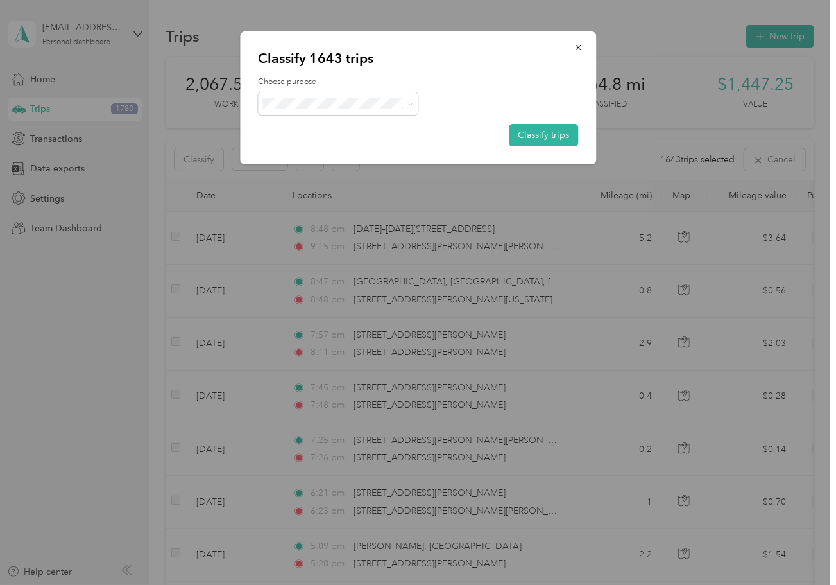
click at [287, 137] on ol "Work Personal Fixit Solutions Fixit Solutions Other Charity Medical Moving Comm…" at bounding box center [338, 206] width 160 height 180
click at [287, 177] on ol "Work Personal Fixit Solutions Fixit Solutions Other Charity Medical Moving Comm…" at bounding box center [338, 206] width 160 height 180
click at [287, 172] on span "Fixit Solutions" at bounding box center [349, 168] width 119 height 13
click at [287, 139] on button "Classify trips" at bounding box center [543, 135] width 69 height 22
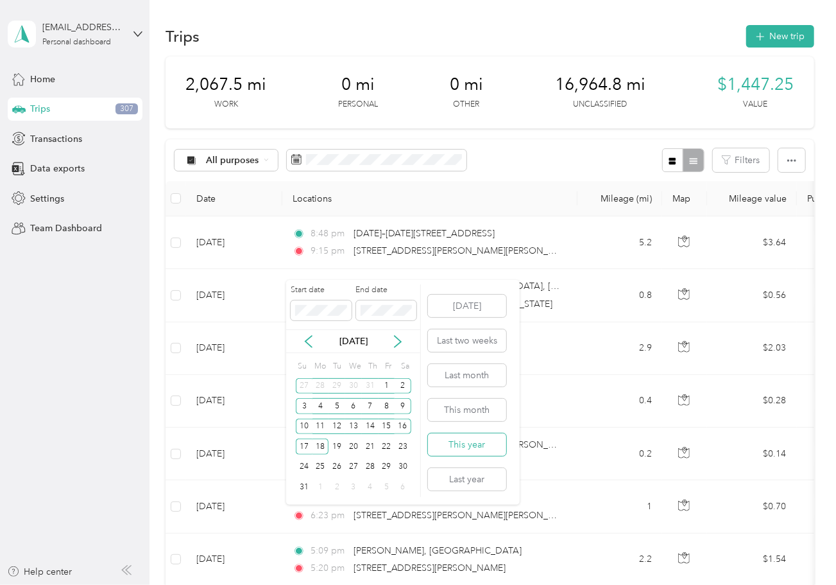
click at [287, 436] on button "This year" at bounding box center [467, 444] width 78 height 22
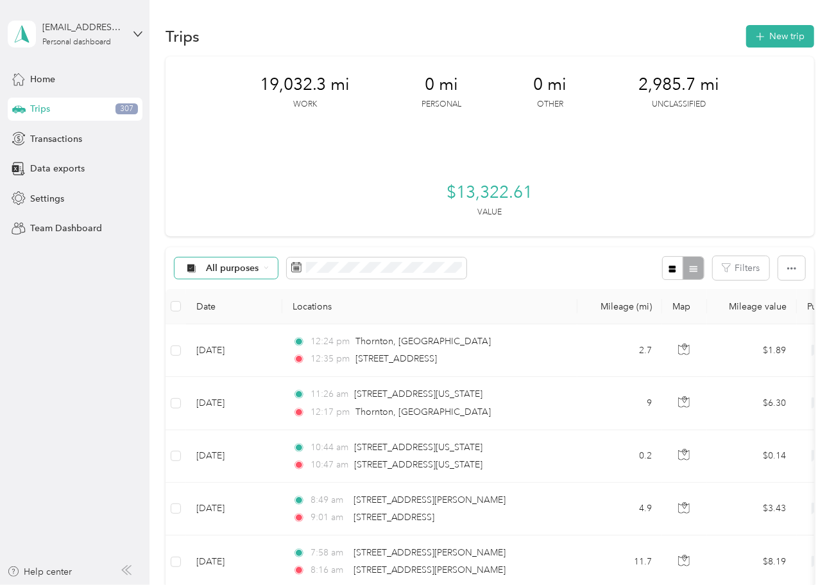
click at [266, 274] on div "All purposes" at bounding box center [227, 268] width 104 height 22
click at [261, 311] on span "Unclassified" at bounding box center [238, 313] width 62 height 13
click at [287, 266] on button "button" at bounding box center [791, 268] width 27 height 24
click at [287, 298] on li "Select all" at bounding box center [774, 291] width 53 height 22
click at [232, 269] on span "Unclassified" at bounding box center [231, 268] width 51 height 9
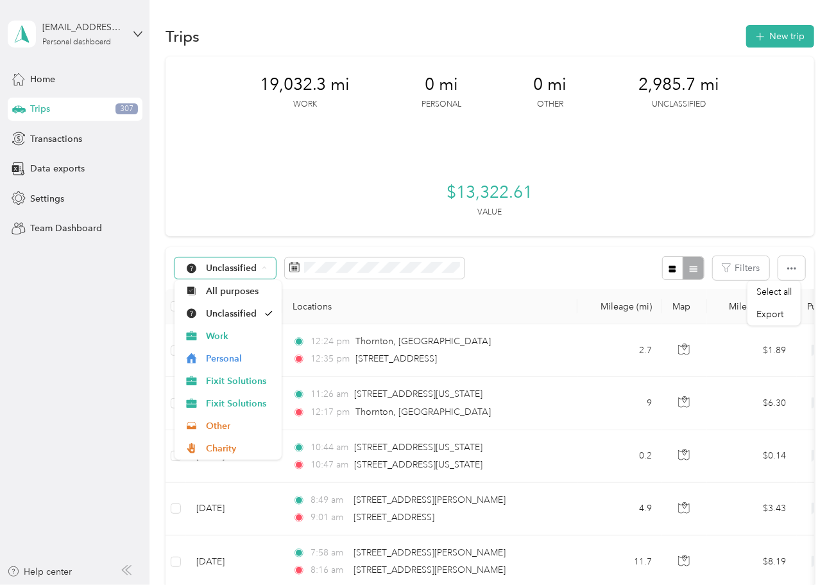
click at [232, 269] on span "Unclassified" at bounding box center [231, 268] width 51 height 9
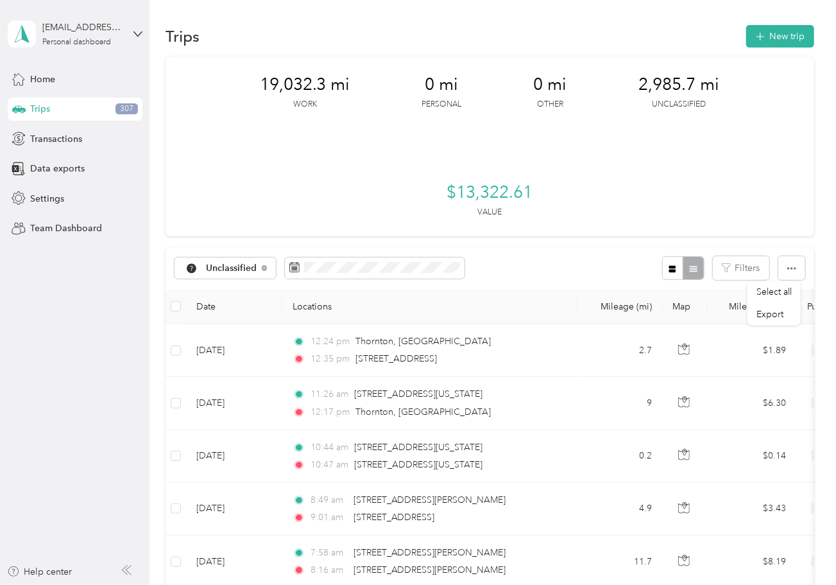
click at [287, 291] on span "Select all" at bounding box center [774, 291] width 35 height 11
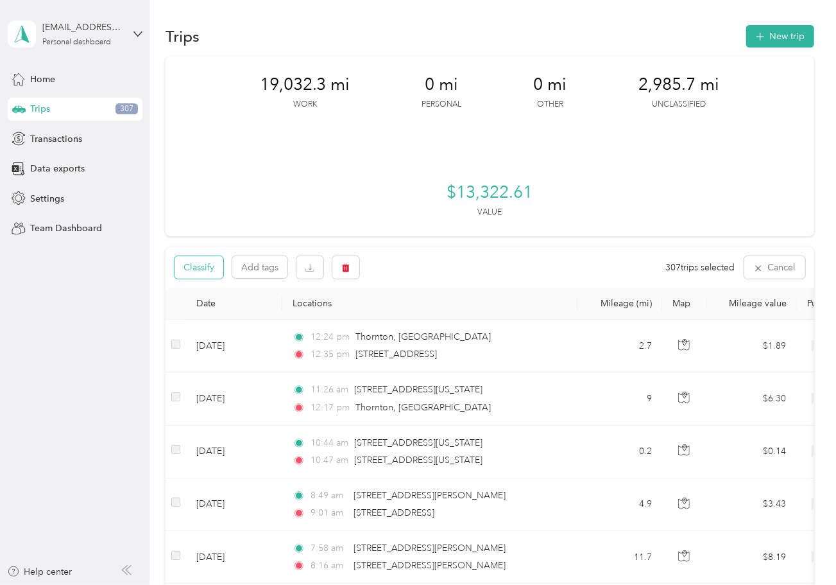
click at [219, 260] on button "Classify" at bounding box center [199, 267] width 49 height 22
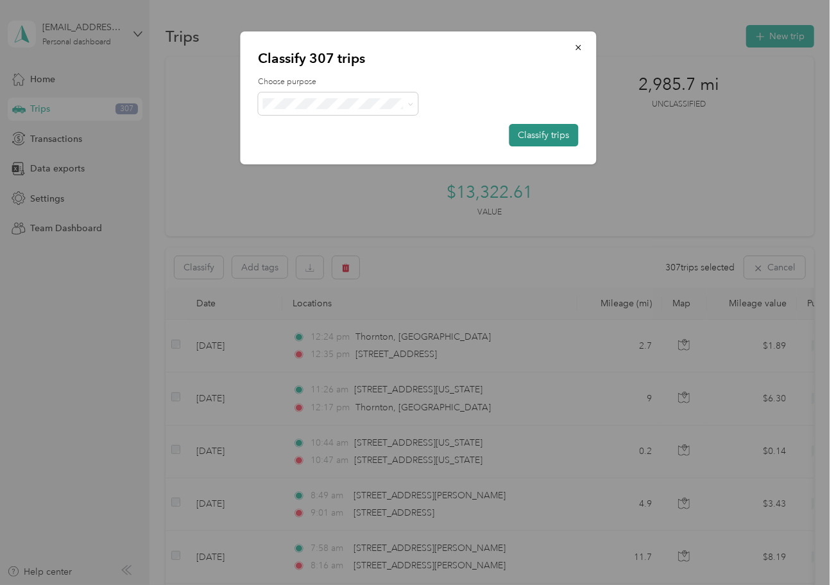
click at [287, 132] on button "Classify trips" at bounding box center [543, 135] width 69 height 22
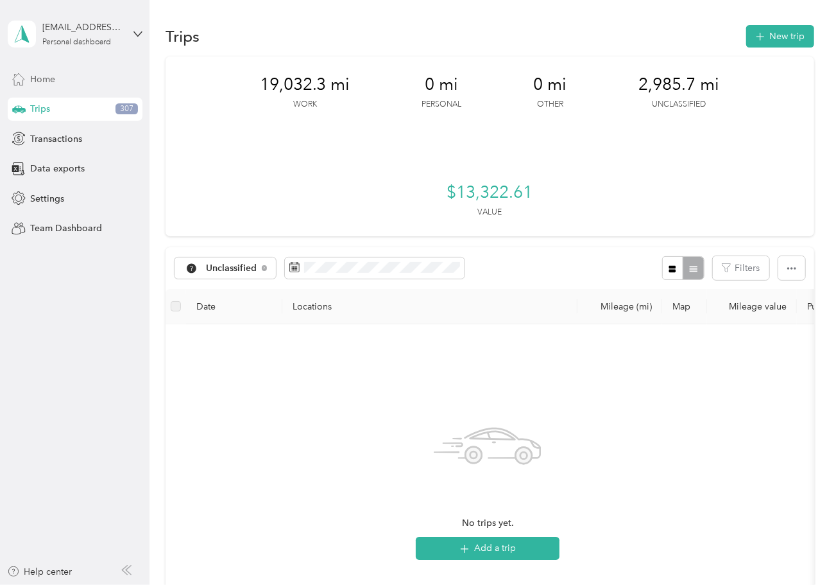
click at [96, 80] on div "Home" at bounding box center [75, 78] width 135 height 23
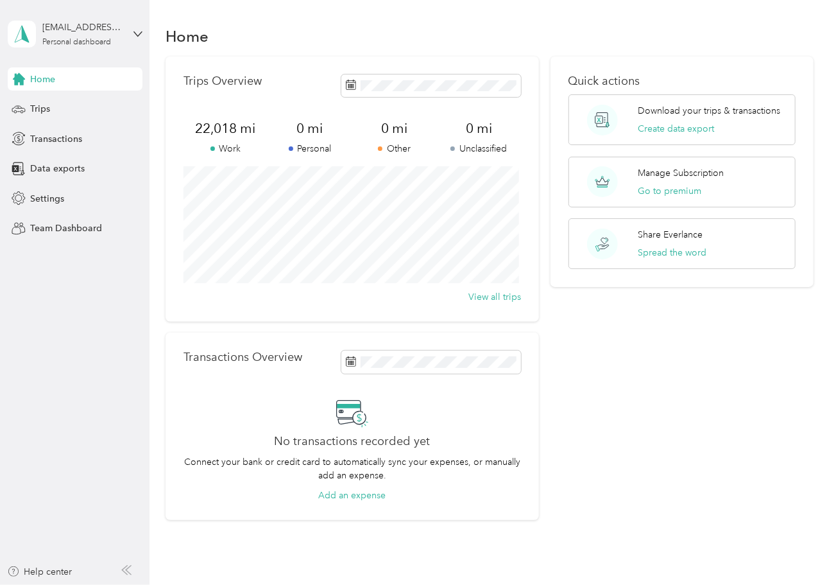
click at [55, 80] on div "Home" at bounding box center [75, 78] width 135 height 23
click at [51, 117] on div "Trips" at bounding box center [75, 109] width 135 height 23
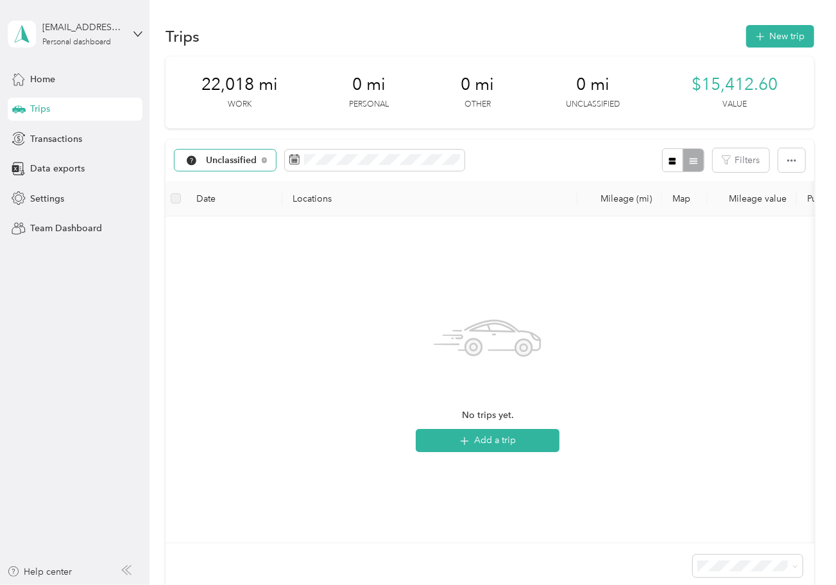
click at [199, 167] on div "Unclassified" at bounding box center [226, 161] width 102 height 22
click at [209, 221] on span "Work" at bounding box center [240, 227] width 67 height 13
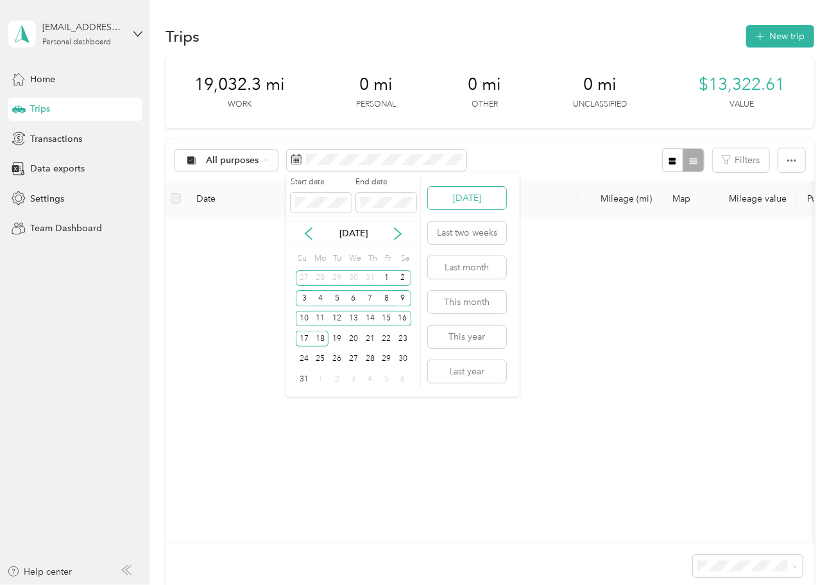
click at [469, 190] on button "[DATE]" at bounding box center [467, 198] width 78 height 22
click at [466, 200] on button "[DATE]" at bounding box center [467, 198] width 78 height 22
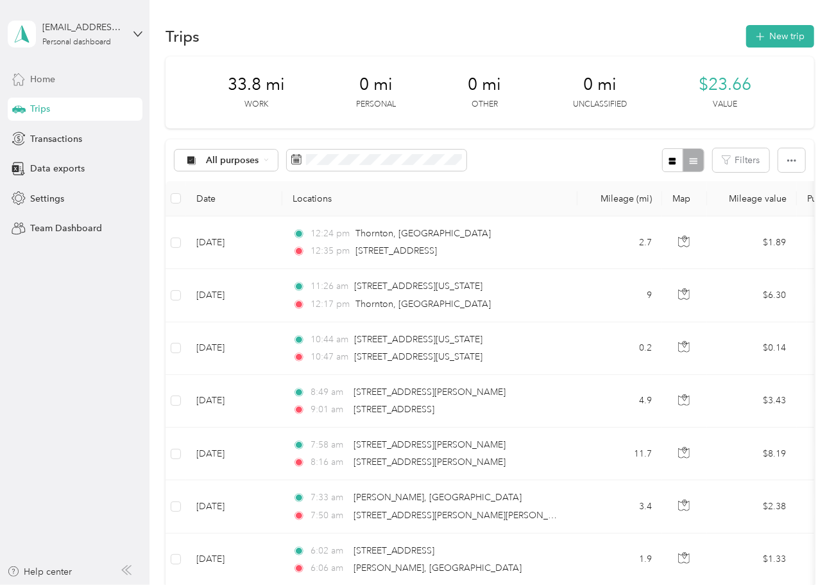
click at [51, 78] on span "Home" at bounding box center [42, 79] width 25 height 13
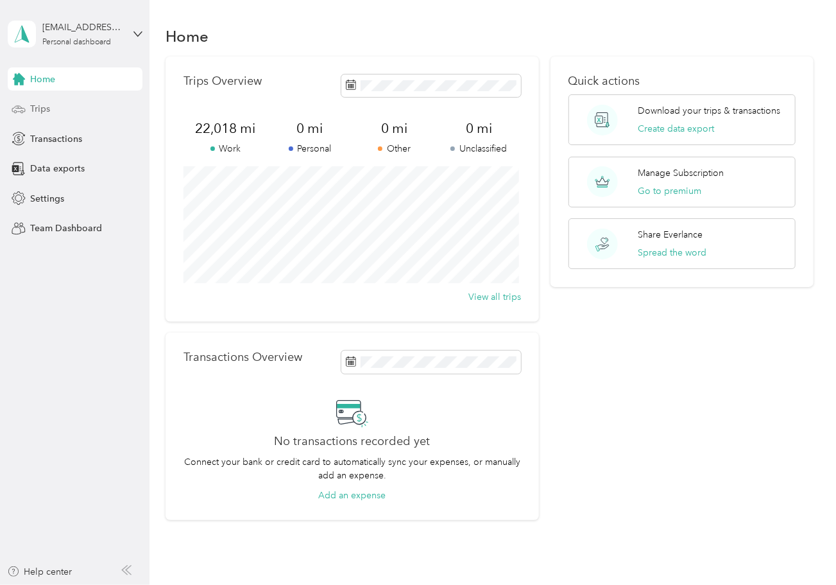
click at [62, 113] on div "Trips" at bounding box center [75, 109] width 135 height 23
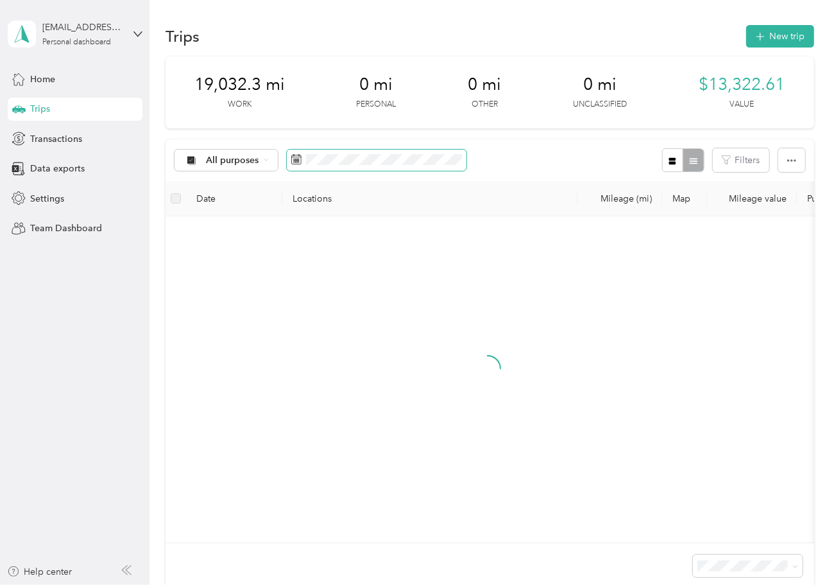
click at [459, 165] on span at bounding box center [377, 161] width 180 height 22
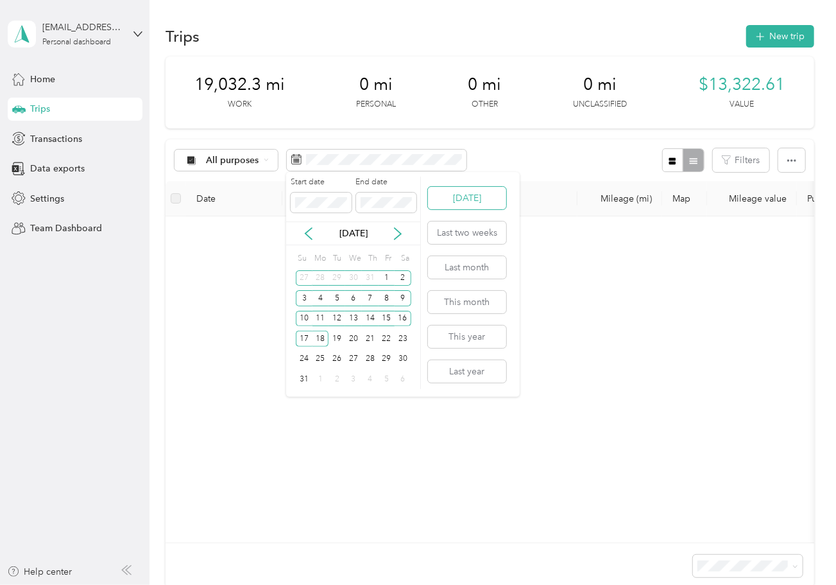
click at [465, 193] on button "[DATE]" at bounding box center [467, 198] width 78 height 22
click at [458, 198] on button "[DATE]" at bounding box center [467, 198] width 78 height 22
